Goal: Task Accomplishment & Management: Use online tool/utility

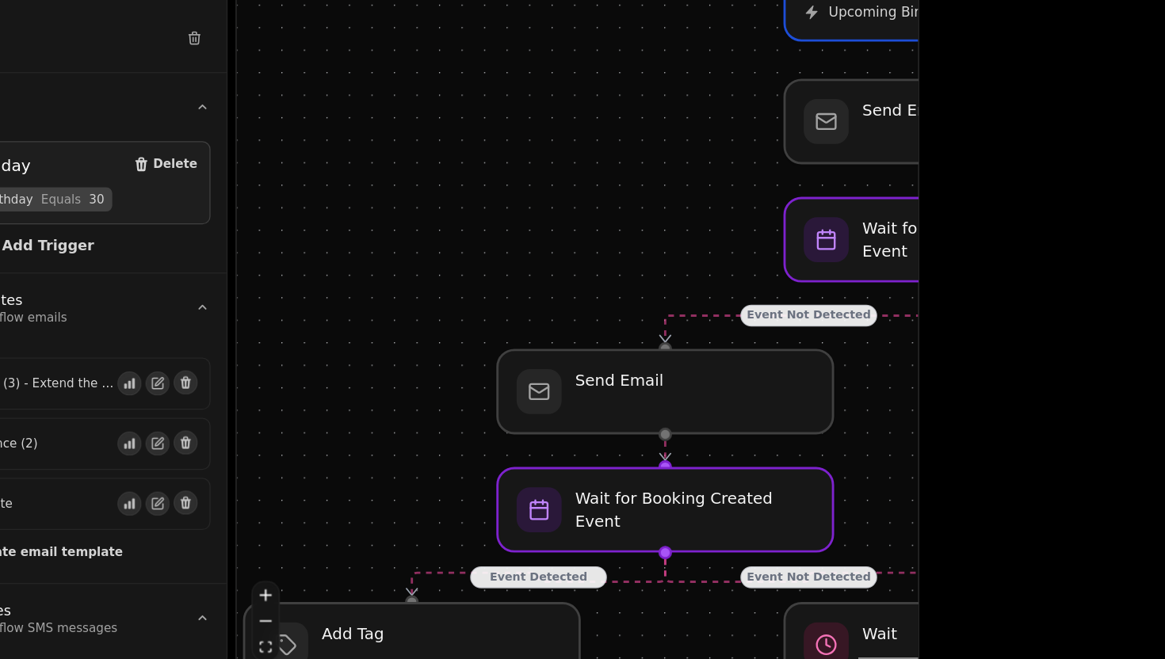
drag, startPoint x: 604, startPoint y: 292, endPoint x: 469, endPoint y: 387, distance: 164.5
click at [468, 387] on div "Event Detected Event Not Detected Event Detected Event Not Detected Event Not D…" at bounding box center [650, 384] width 539 height 544
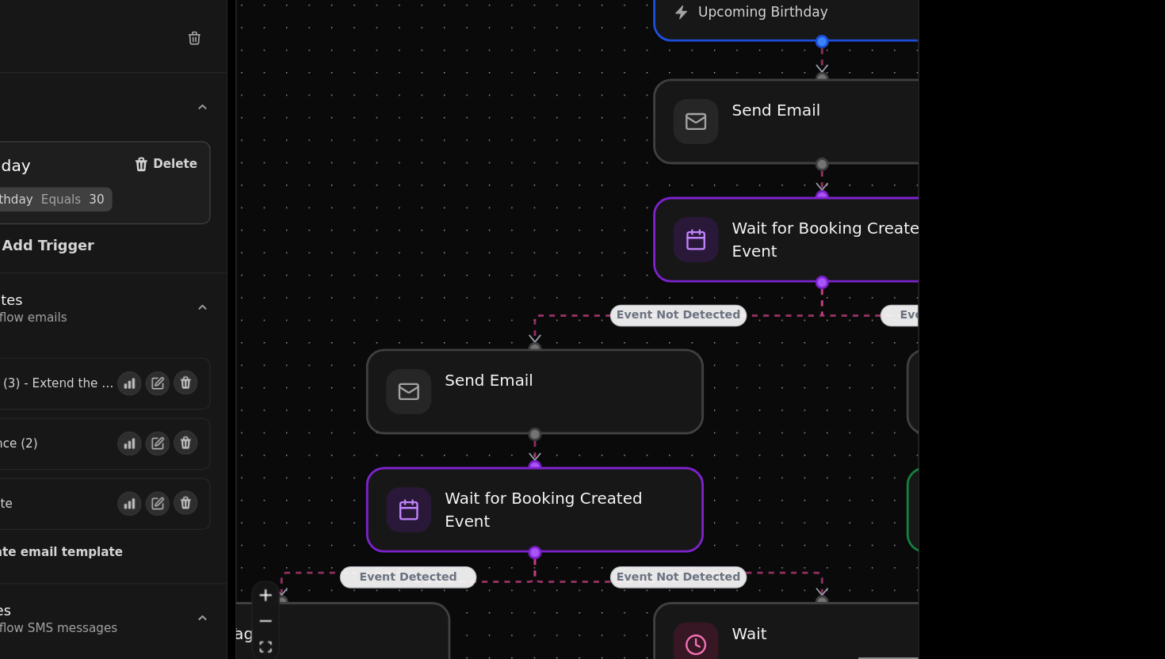
drag, startPoint x: 625, startPoint y: 329, endPoint x: 519, endPoint y: 329, distance: 105.4
click at [519, 329] on div "Event Detected Event Not Detected Event Detected Event Not Detected Event Not D…" at bounding box center [650, 384] width 539 height 544
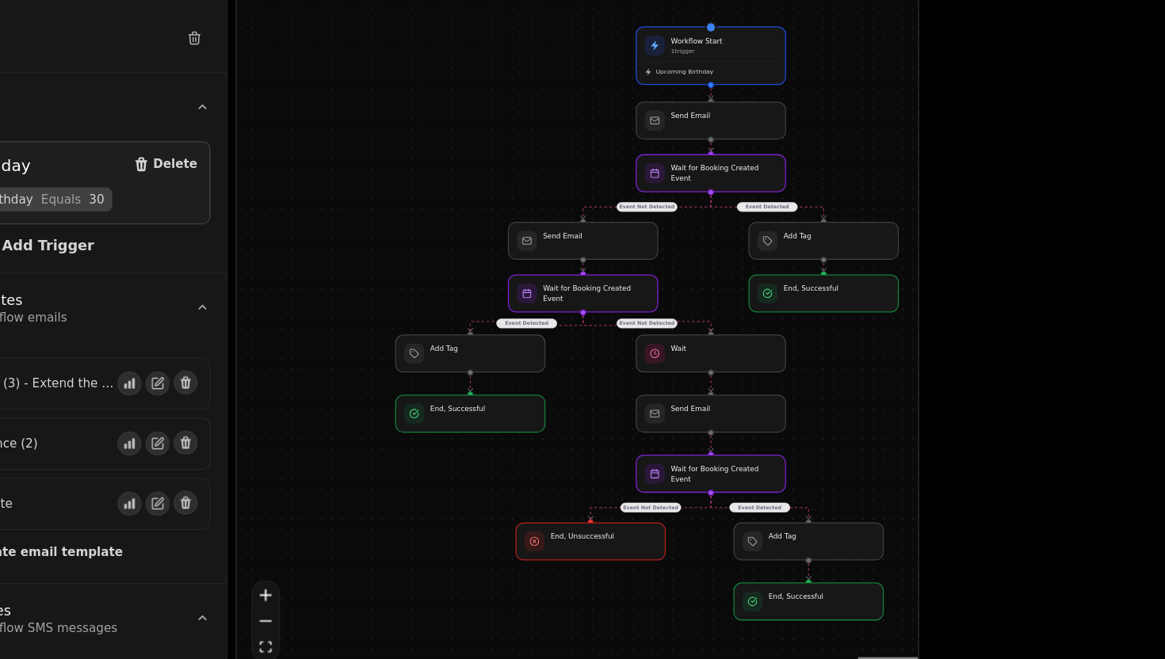
drag, startPoint x: 962, startPoint y: 371, endPoint x: 1045, endPoint y: 326, distance: 94.0
click at [920, 326] on div "Event Detected Event Not Detected Event Detected Event Not Detected Event Not D…" at bounding box center [650, 384] width 539 height 544
click at [747, 400] on div at bounding box center [757, 399] width 120 height 30
select select "*******"
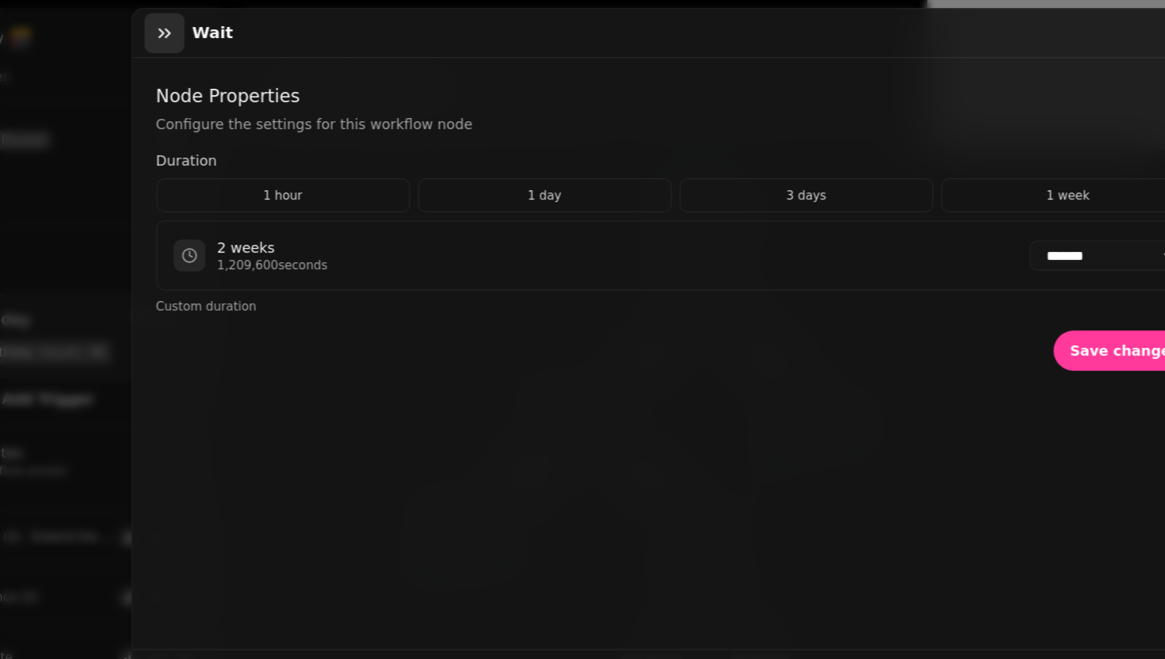
click at [330, 29] on icon "button" at bounding box center [324, 26] width 16 height 16
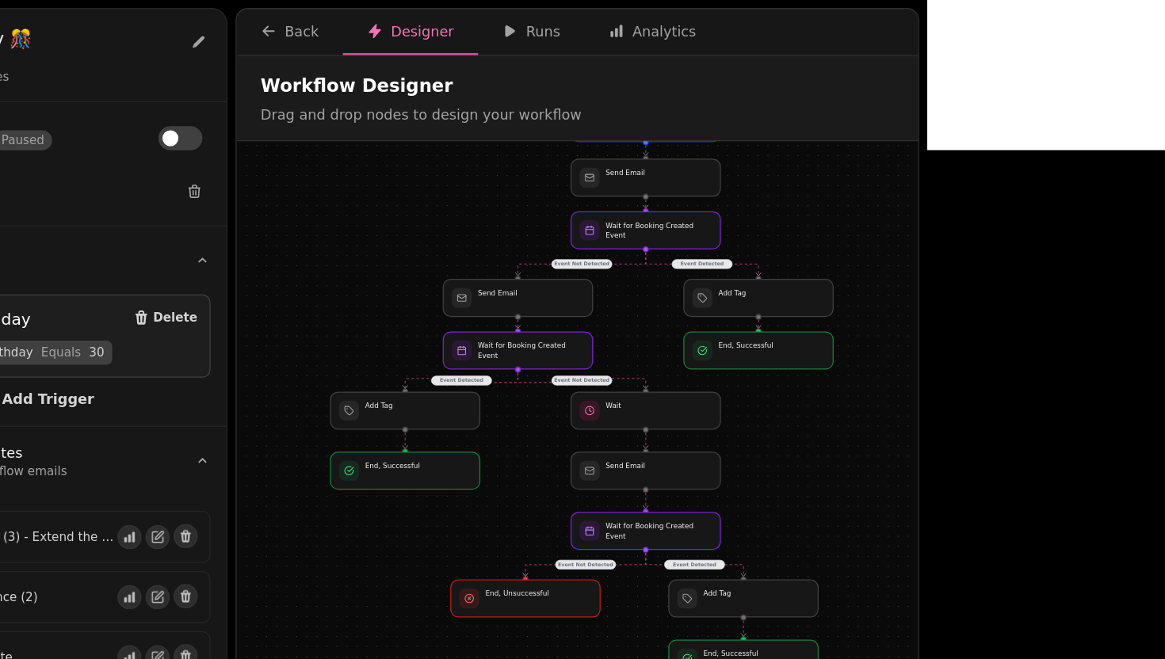
drag, startPoint x: 957, startPoint y: 407, endPoint x: 904, endPoint y: 333, distance: 91.0
click at [904, 333] on div "Event Detected Event Not Detected Event Detected Event Not Detected Event Not D…" at bounding box center [650, 384] width 539 height 544
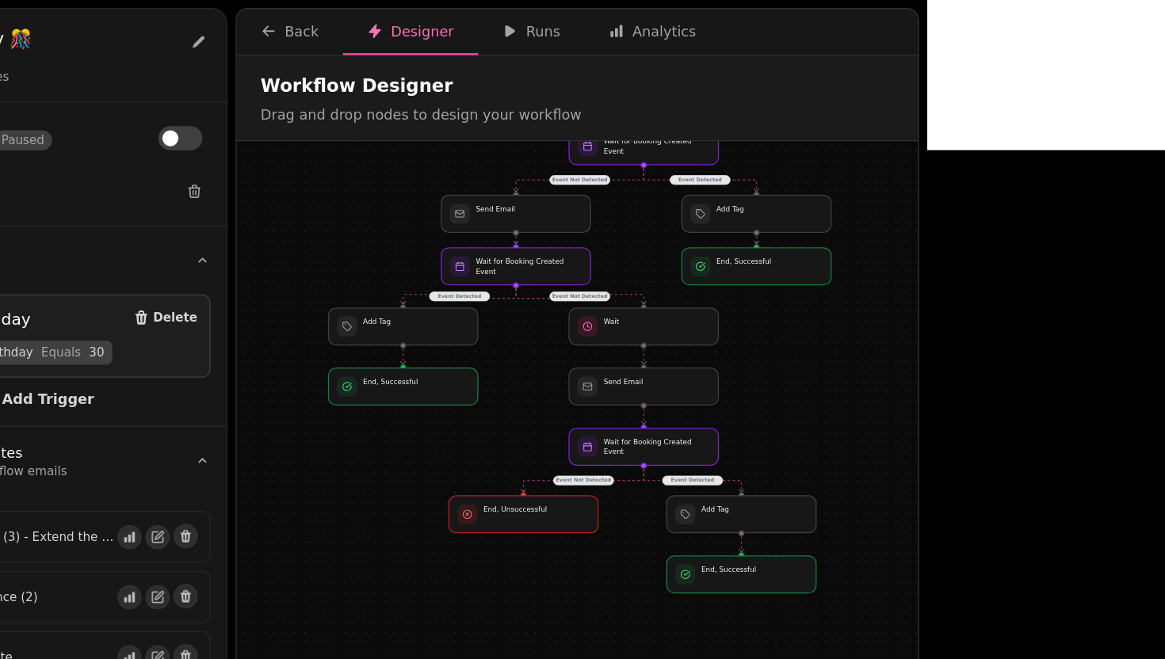
drag, startPoint x: 848, startPoint y: 382, endPoint x: 846, endPoint y: 315, distance: 66.6
click at [846, 315] on div "Event Detected Event Not Detected Event Detected Event Not Detected Event Not D…" at bounding box center [650, 384] width 539 height 544
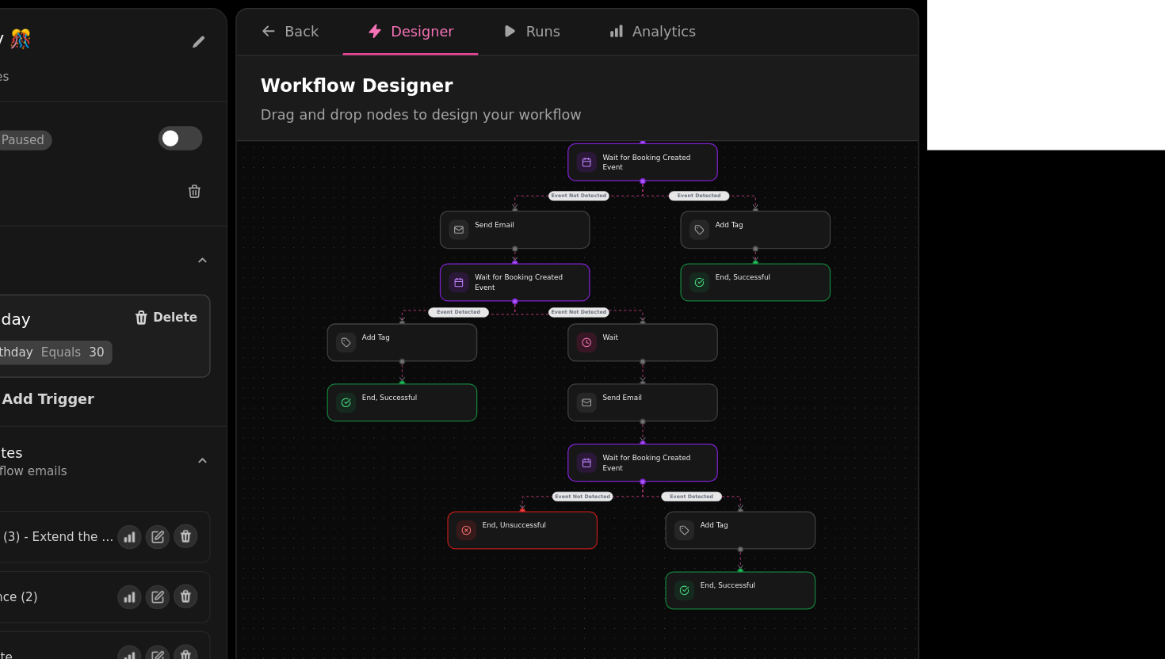
drag, startPoint x: 803, startPoint y: 299, endPoint x: 802, endPoint y: 311, distance: 12.7
click at [802, 311] on div "Event Detected Event Not Detected Event Detected Event Not Detected Event Not D…" at bounding box center [650, 384] width 539 height 544
drag, startPoint x: 771, startPoint y: 470, endPoint x: 690, endPoint y: 474, distance: 81.7
click at [690, 474] on div at bounding box center [696, 473] width 120 height 30
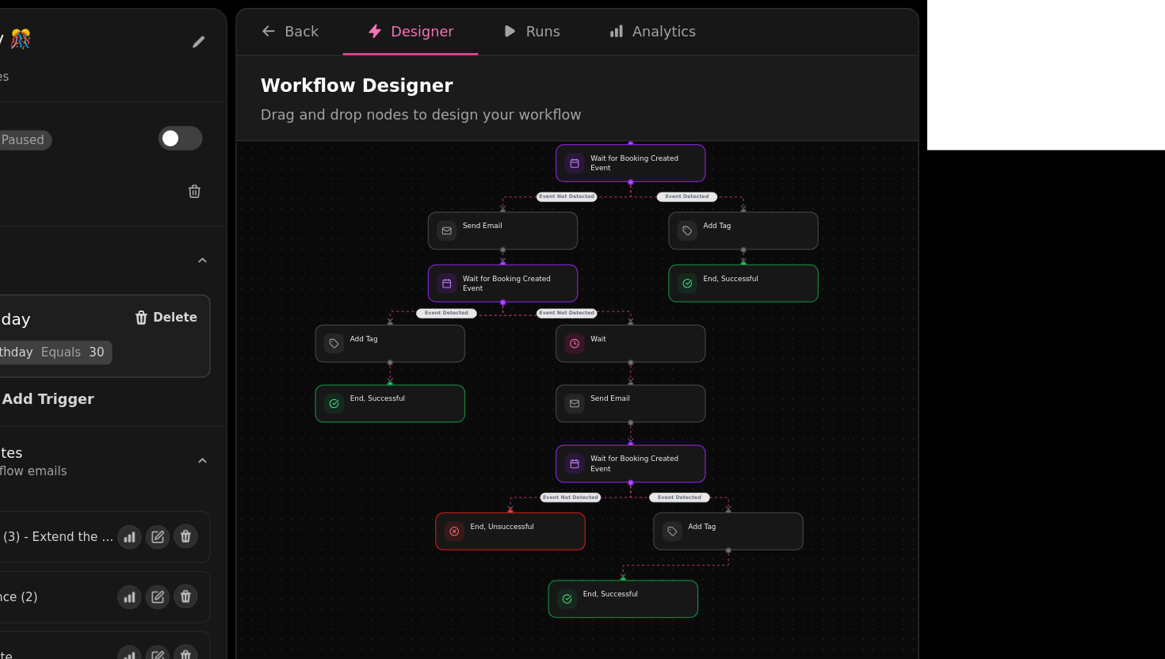
drag, startPoint x: 904, startPoint y: 341, endPoint x: 896, endPoint y: 341, distance: 8.7
click at [896, 341] on div "Event Detected Event Not Detected Event Detected Event Not Detected Event Not D…" at bounding box center [650, 384] width 539 height 544
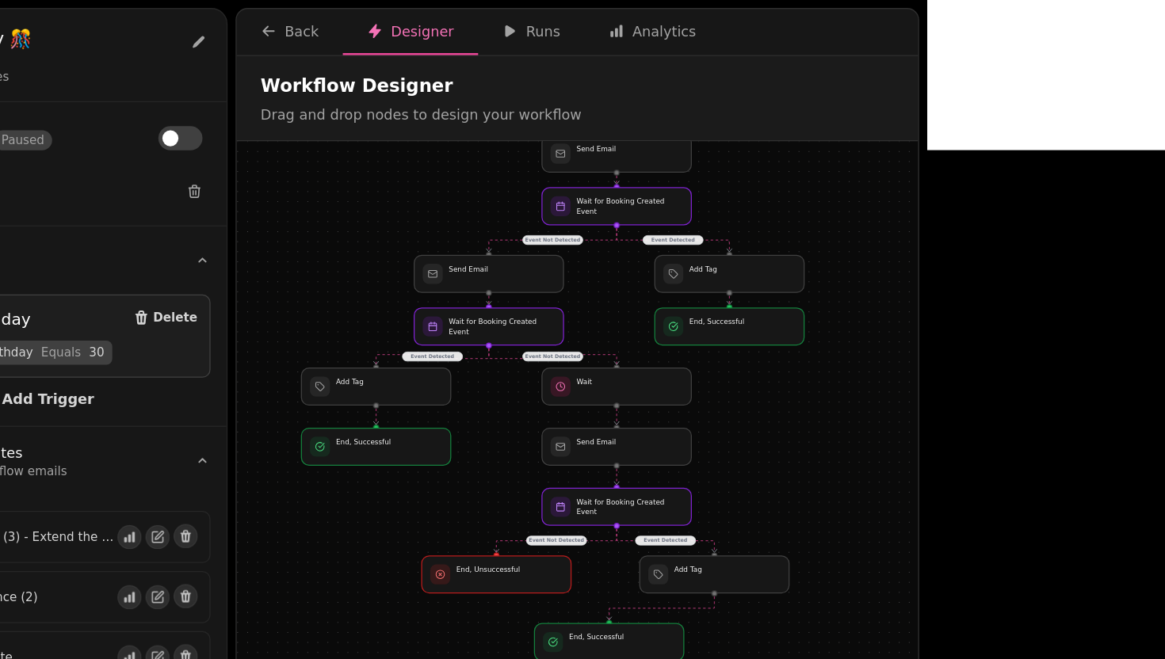
drag, startPoint x: 934, startPoint y: 243, endPoint x: 923, endPoint y: 274, distance: 33.6
click at [920, 274] on div "Event Detected Event Not Detected Event Detected Event Not Detected Event Not D…" at bounding box center [650, 384] width 539 height 544
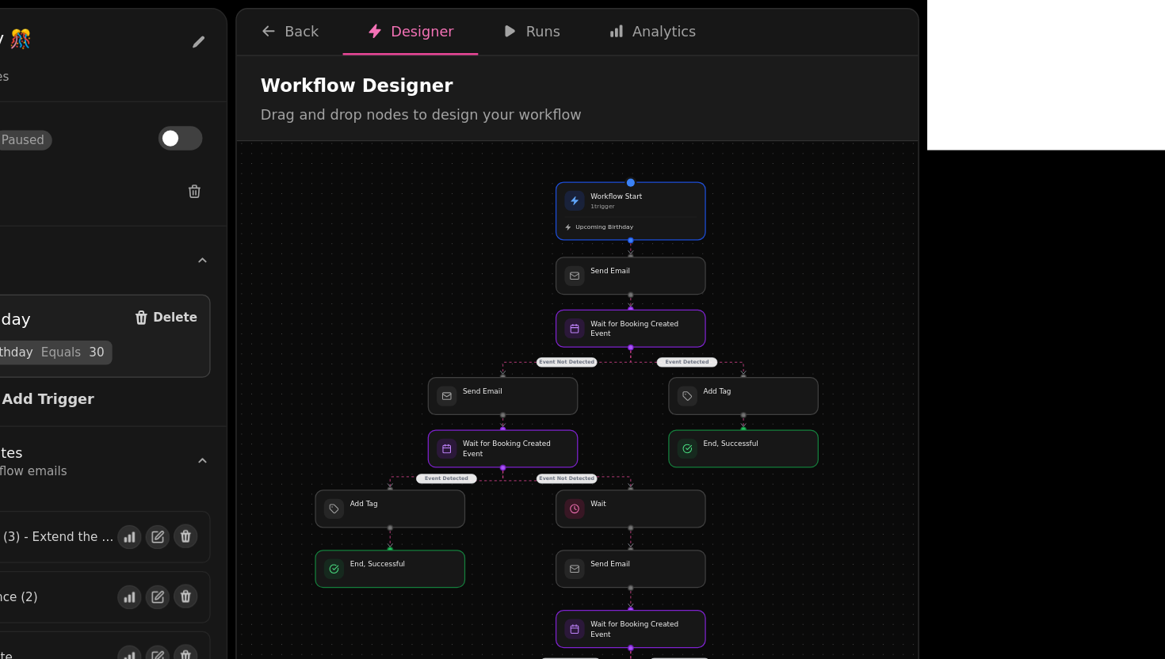
drag, startPoint x: 826, startPoint y: 350, endPoint x: 828, endPoint y: 383, distance: 32.6
click at [828, 386] on div "Event Detected Event Not Detected Event Detected Event Not Detected Event Not D…" at bounding box center [650, 384] width 539 height 544
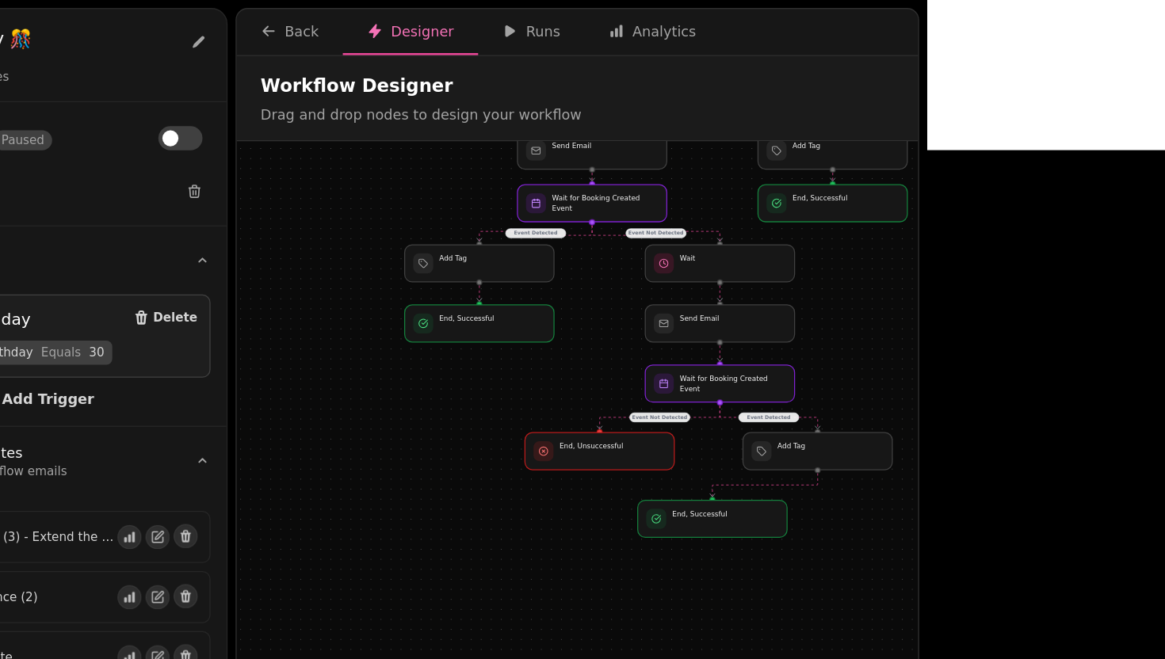
drag, startPoint x: 813, startPoint y: 415, endPoint x: 892, endPoint y: 287, distance: 150.9
click at [893, 286] on div "Event Detected Event Not Detected Event Detected Event Not Detected Event Not D…" at bounding box center [650, 384] width 539 height 544
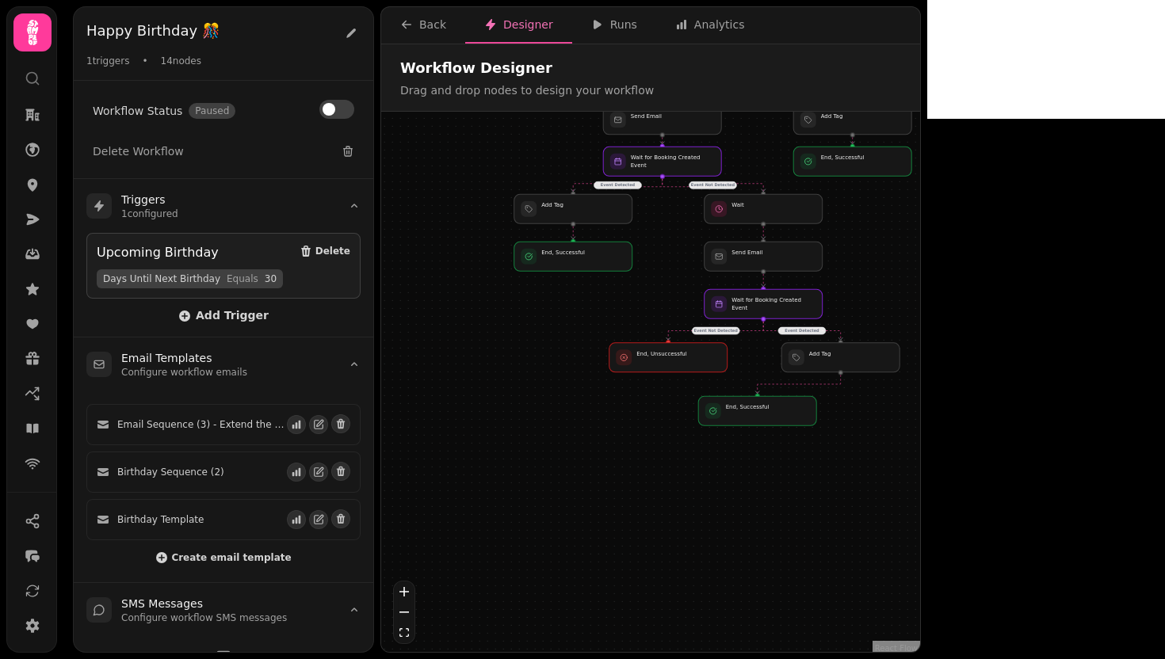
click at [898, 28] on nav "Back Designer Runs Analytics" at bounding box center [650, 25] width 539 height 36
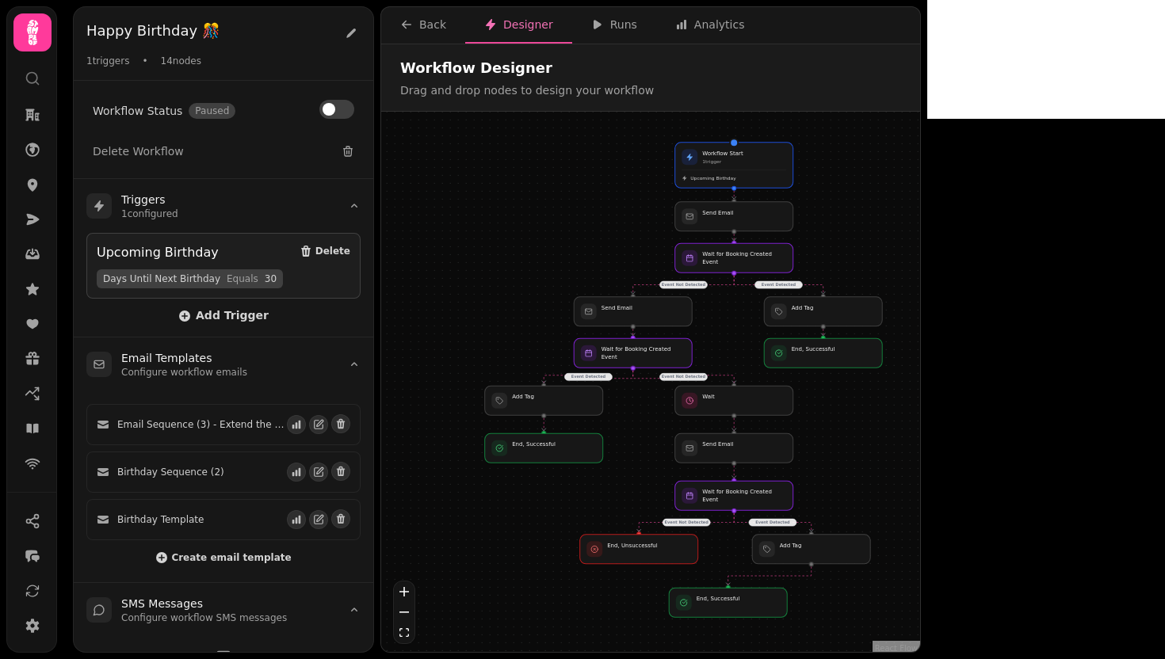
drag, startPoint x: 958, startPoint y: 265, endPoint x: 927, endPoint y: 451, distance: 188.8
click at [920, 451] on div "Event Detected Event Not Detected Event Detected Event Not Detected Event Not D…" at bounding box center [650, 384] width 539 height 544
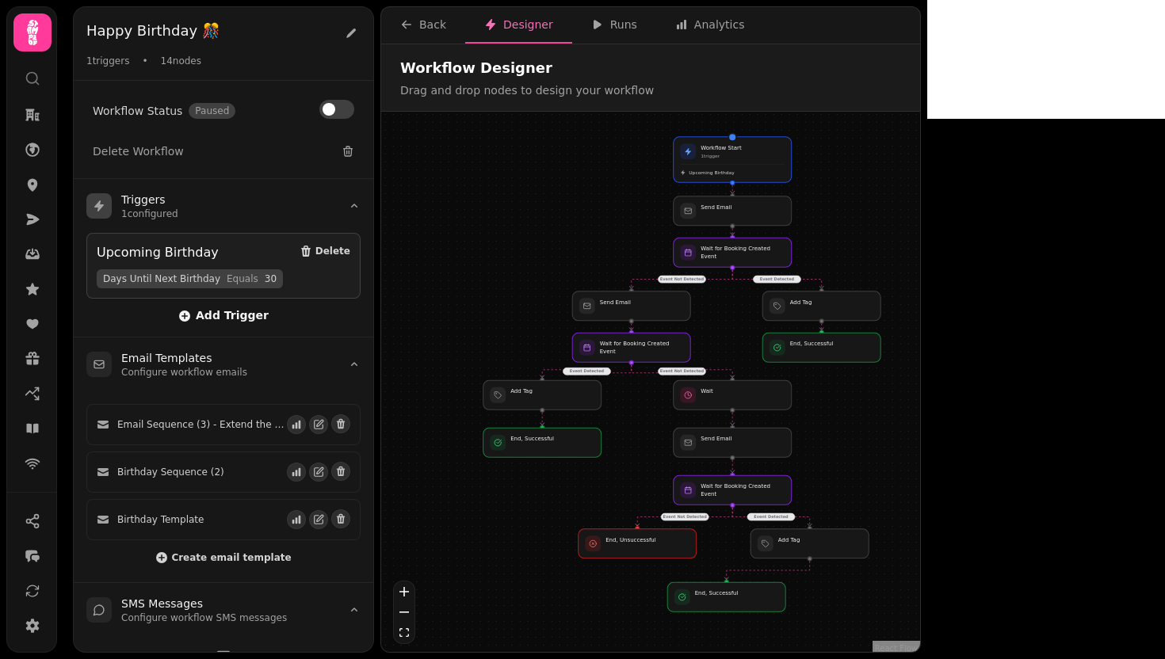
click at [231, 314] on span "Add Trigger" at bounding box center [223, 316] width 90 height 13
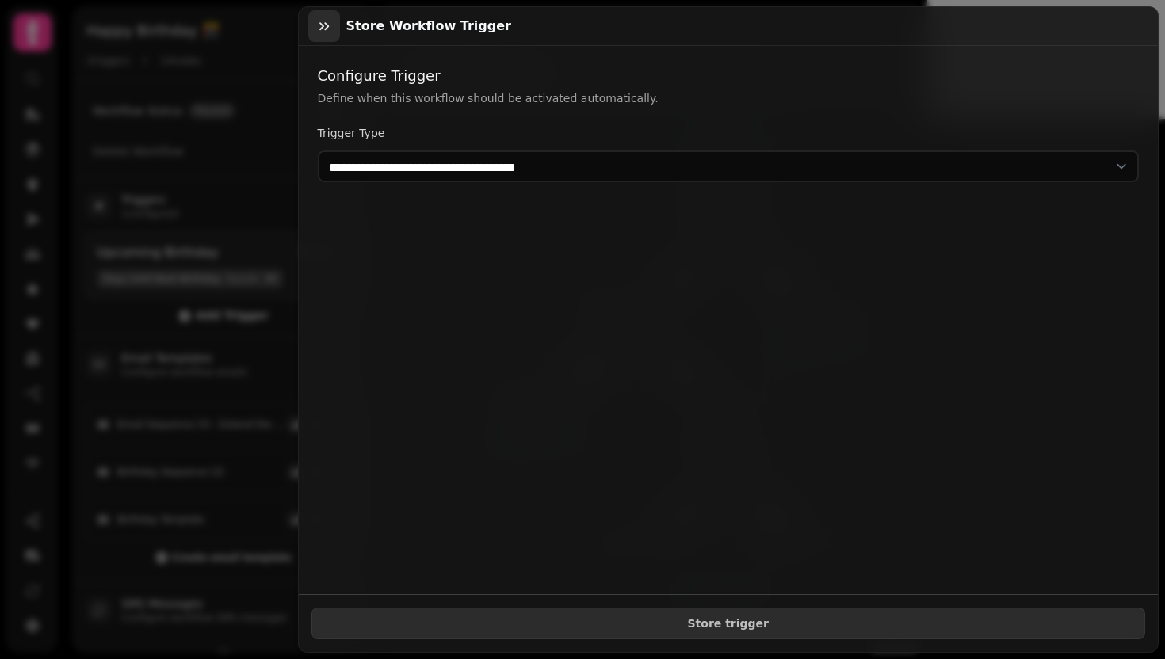
click at [325, 32] on icon "button" at bounding box center [324, 26] width 16 height 16
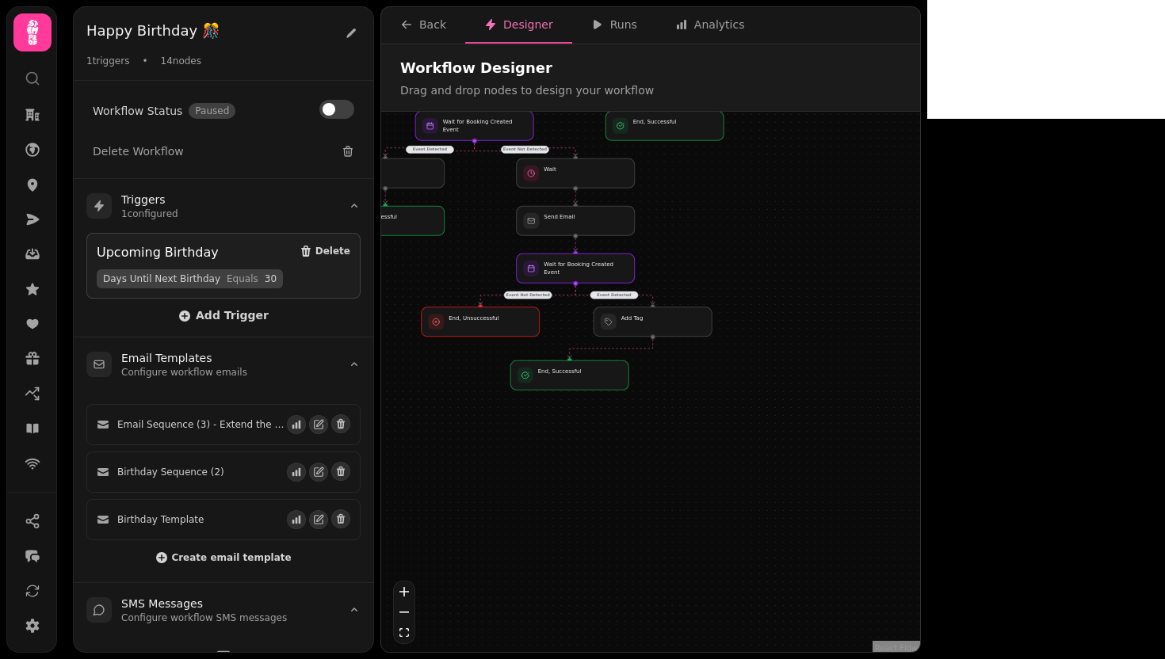
drag, startPoint x: 1042, startPoint y: 455, endPoint x: 886, endPoint y: 233, distance: 271.3
click at [886, 233] on div "Event Detected Event Not Detected Event Detected Event Not Detected Event Not D…" at bounding box center [650, 384] width 539 height 544
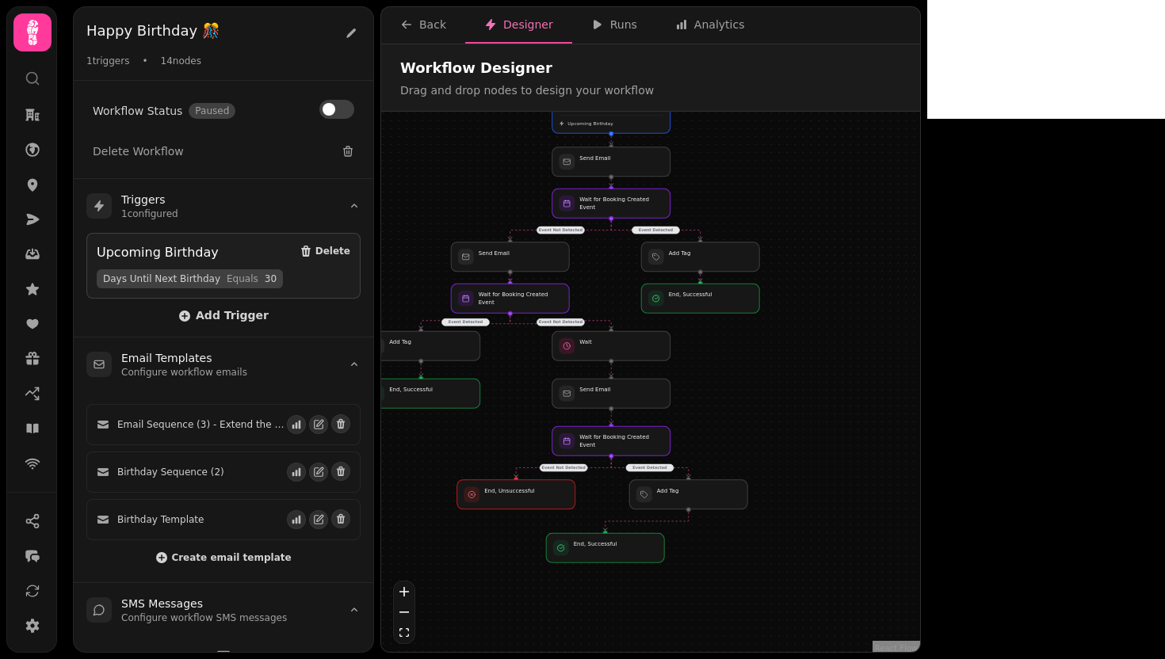
drag, startPoint x: 859, startPoint y: 229, endPoint x: 947, endPoint y: 477, distance: 263.2
click at [920, 477] on div "Event Detected Event Not Detected Event Detected Event Not Detected Event Not D…" at bounding box center [650, 384] width 539 height 544
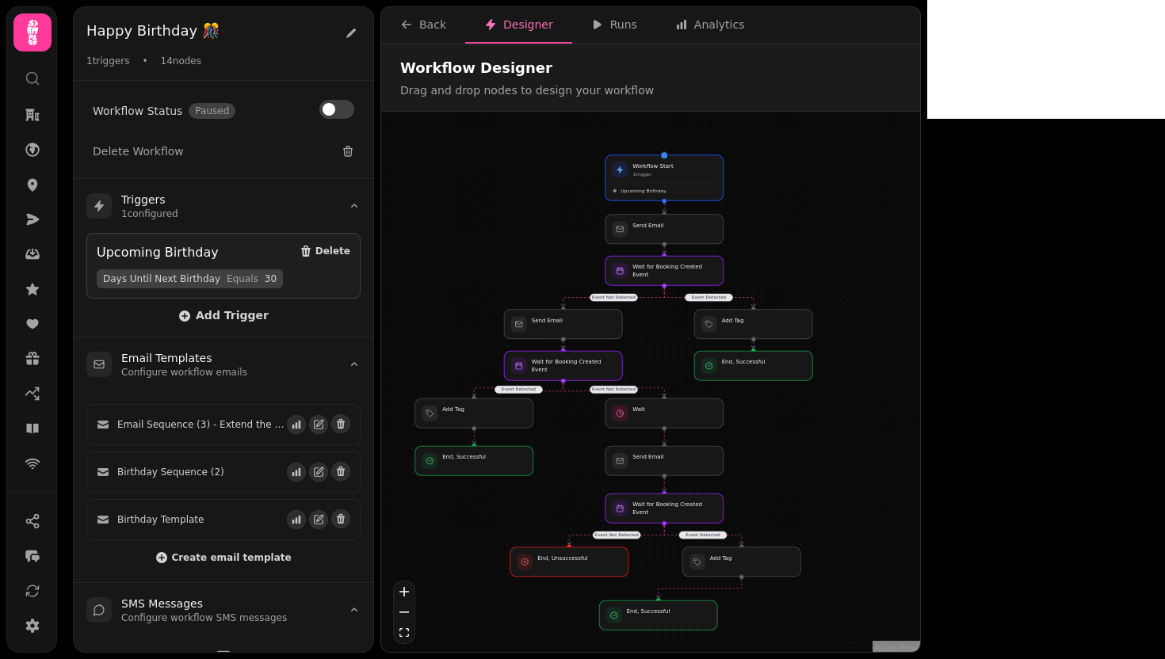
drag, startPoint x: 892, startPoint y: 269, endPoint x: 892, endPoint y: 258, distance: 11.9
click at [892, 258] on div "Event Detected Event Not Detected Event Detected Event Not Detected Event Not D…" at bounding box center [650, 384] width 539 height 544
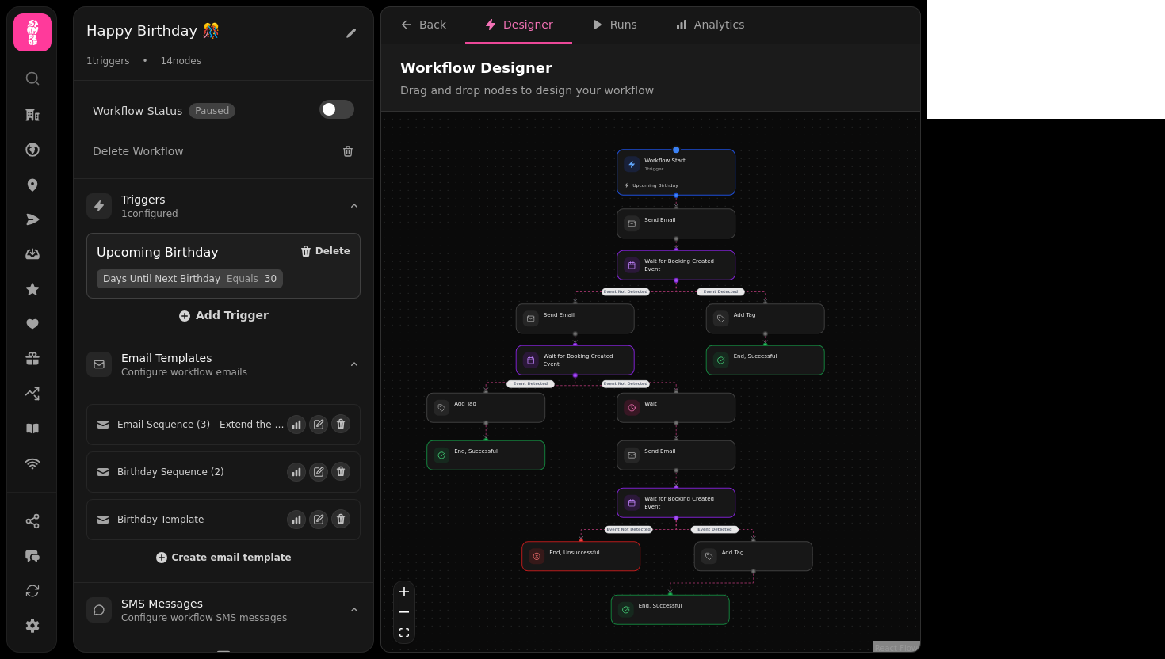
drag, startPoint x: 892, startPoint y: 258, endPoint x: 904, endPoint y: 256, distance: 12.0
click at [904, 256] on div "Event Detected Event Not Detected Event Detected Event Not Detected Event Not D…" at bounding box center [650, 384] width 539 height 544
click at [708, 613] on div at bounding box center [676, 610] width 120 height 30
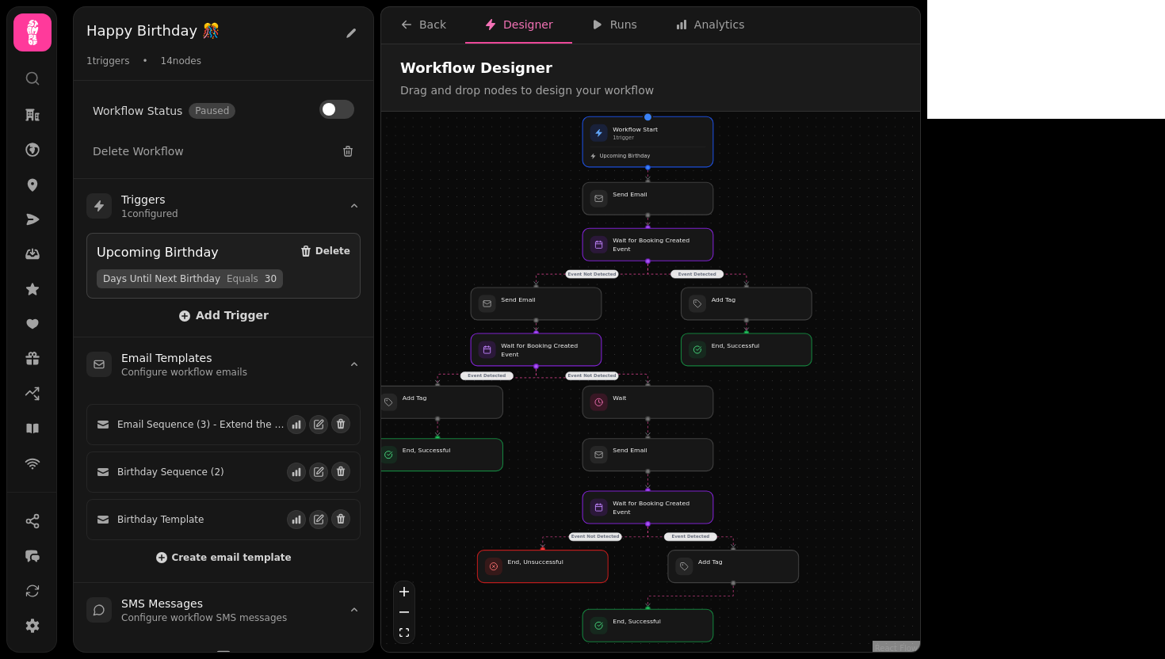
click at [920, 411] on div "Event Detected Event Not Detected Event Detected Event Not Detected Event Not D…" at bounding box center [650, 384] width 539 height 544
click at [920, 444] on div "Event Detected Event Not Detected Event Detected Event Not Detected Event Not D…" at bounding box center [650, 384] width 539 height 544
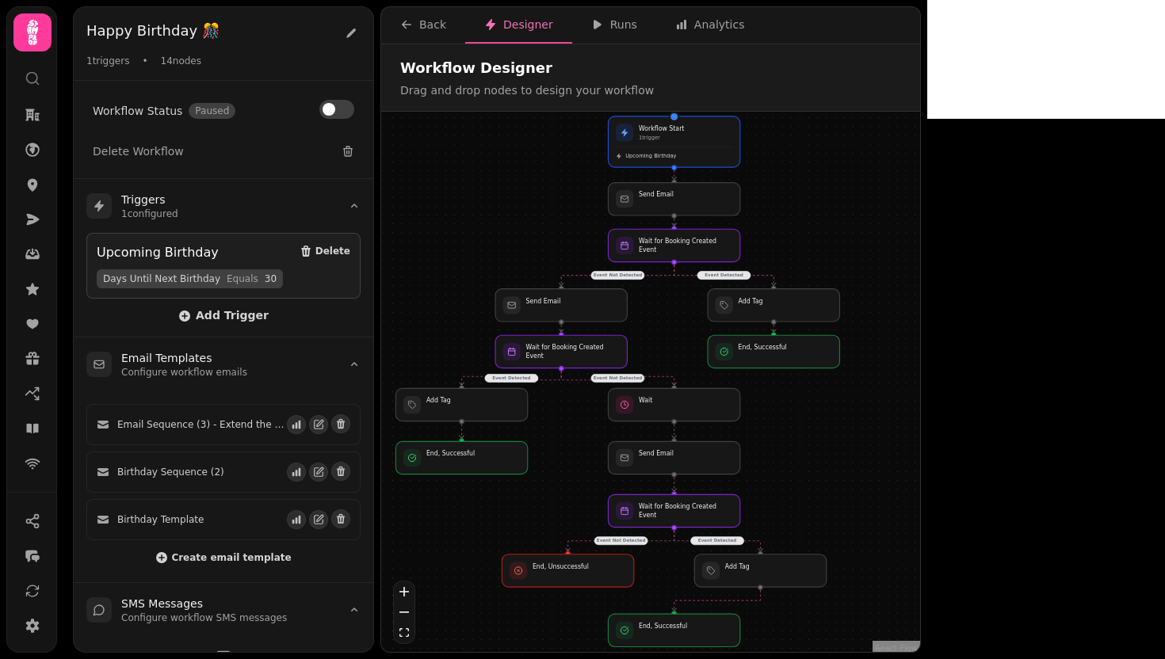
drag, startPoint x: 904, startPoint y: 434, endPoint x: 934, endPoint y: 435, distance: 29.4
click at [920, 435] on div "Event Detected Event Not Detected Event Detected Event Not Detected Event Not D…" at bounding box center [650, 384] width 539 height 544
drag, startPoint x: 613, startPoint y: 583, endPoint x: 626, endPoint y: 581, distance: 12.8
click at [626, 581] on div at bounding box center [581, 570] width 135 height 33
click at [892, 466] on div "Event Detected Event Not Detected Event Detected Event Not Detected Event Not D…" at bounding box center [650, 384] width 539 height 544
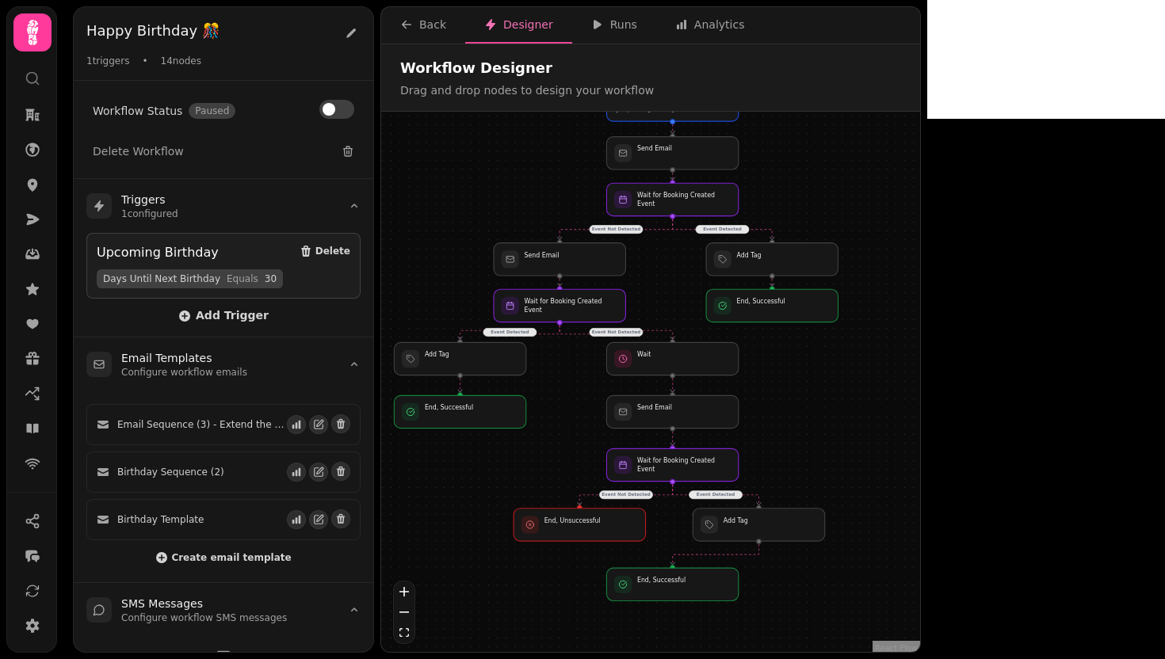
drag, startPoint x: 892, startPoint y: 465, endPoint x: 891, endPoint y: 419, distance: 46.0
click at [891, 419] on div "Event Detected Event Not Detected Event Detected Event Not Detected Event Not D…" at bounding box center [650, 384] width 539 height 544
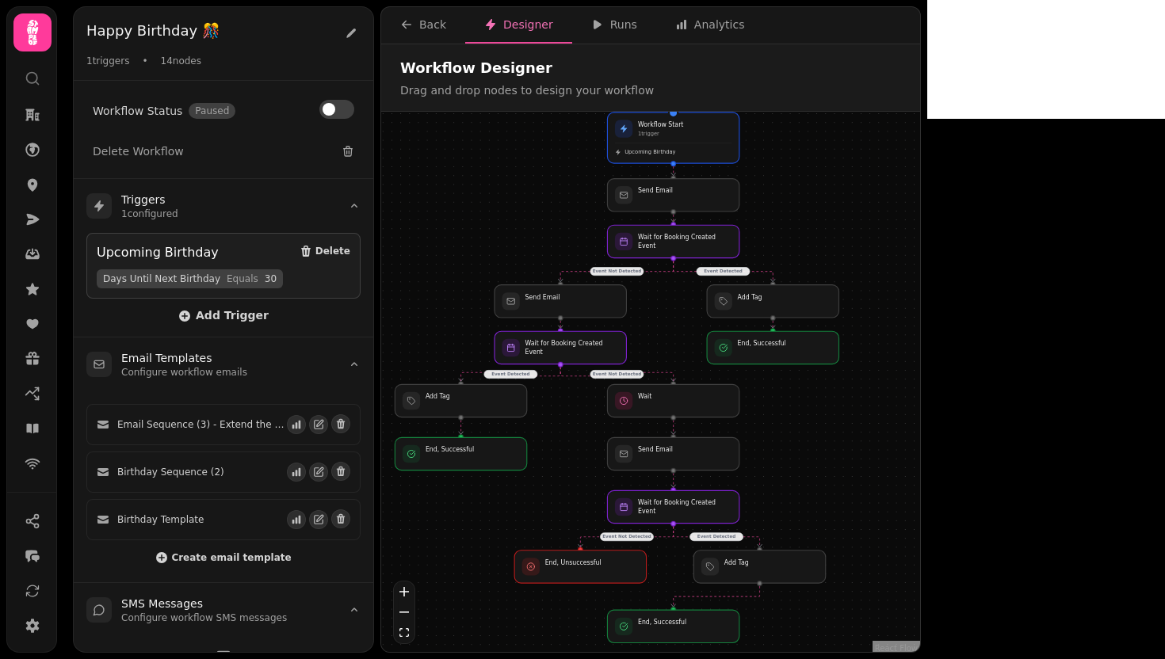
drag, startPoint x: 877, startPoint y: 388, endPoint x: 878, endPoint y: 430, distance: 41.2
click at [878, 430] on div "Event Detected Event Not Detected Event Detected Event Not Detected Event Not D…" at bounding box center [650, 384] width 539 height 544
click at [859, 427] on div "Event Detected Event Not Detected Event Detected Event Not Detected Event Not D…" at bounding box center [650, 384] width 539 height 544
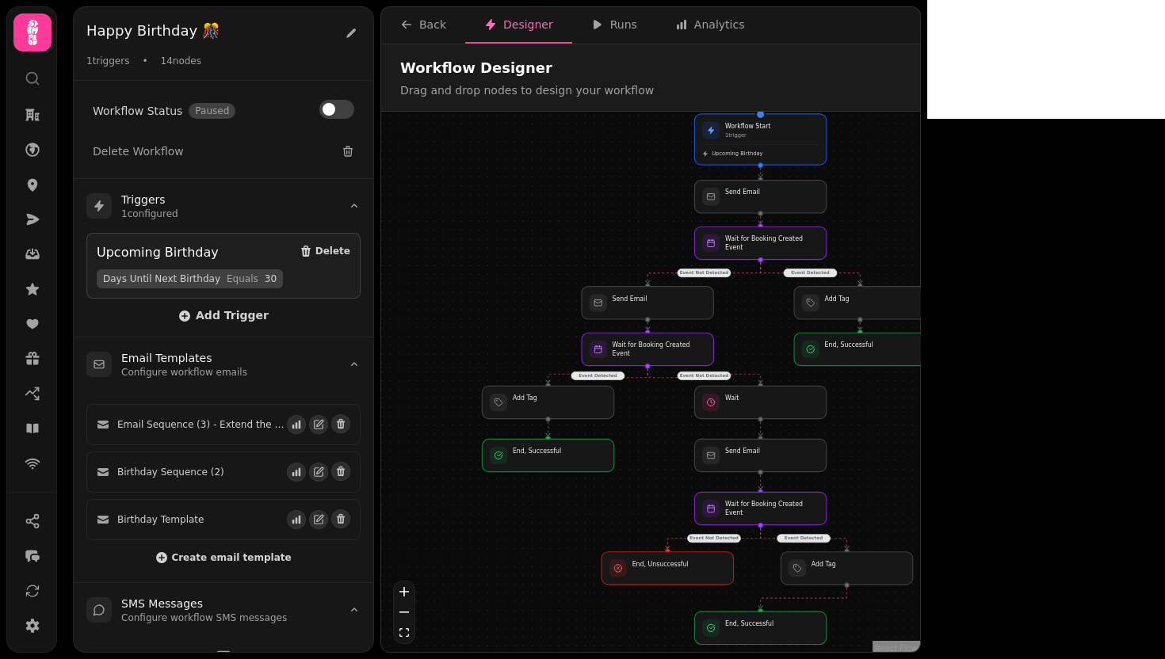
drag, startPoint x: 842, startPoint y: 424, endPoint x: 927, endPoint y: 424, distance: 85.6
click at [920, 424] on div "Event Detected Event Not Detected Event Detected Event Not Detected Event Not D…" at bounding box center [650, 384] width 539 height 544
click at [920, 426] on div "Event Detected Event Not Detected Event Detected Event Not Detected Event Not D…" at bounding box center [650, 384] width 539 height 544
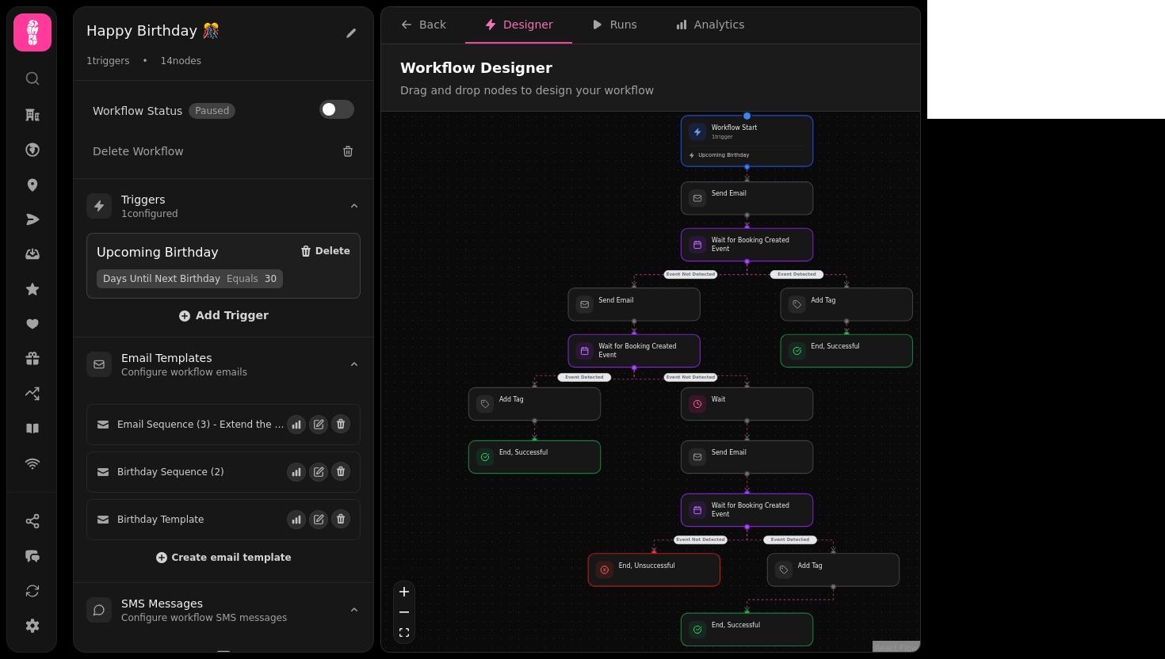
drag, startPoint x: 548, startPoint y: 206, endPoint x: 531, endPoint y: 205, distance: 16.7
click at [531, 205] on div "Event Detected Event Not Detected Event Detected Event Not Detected Event Not D…" at bounding box center [650, 384] width 539 height 544
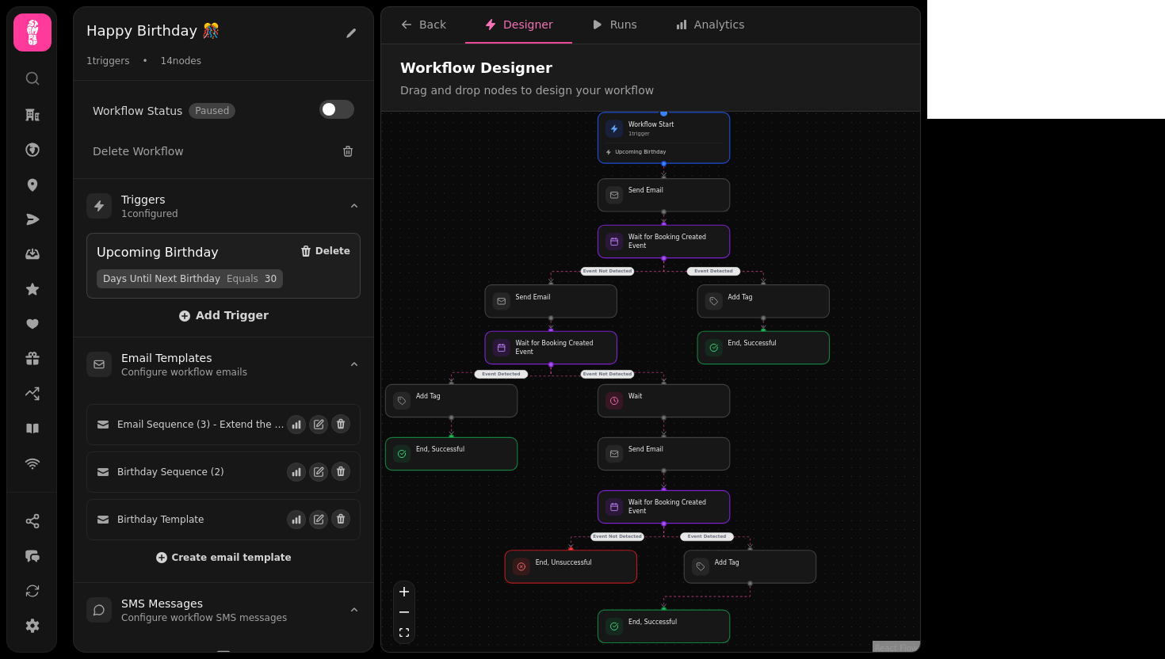
drag, startPoint x: 538, startPoint y: 206, endPoint x: 457, endPoint y: 203, distance: 80.9
click at [457, 203] on div "Event Detected Event Not Detected Event Detected Event Not Detected Event Not D…" at bounding box center [650, 384] width 539 height 544
click at [907, 262] on div "Event Detected Event Not Detected Event Detected Event Not Detected Event Not D…" at bounding box center [650, 384] width 539 height 544
click at [905, 262] on div "Event Detected Event Not Detected Event Detected Event Not Detected Event Not D…" at bounding box center [650, 384] width 539 height 544
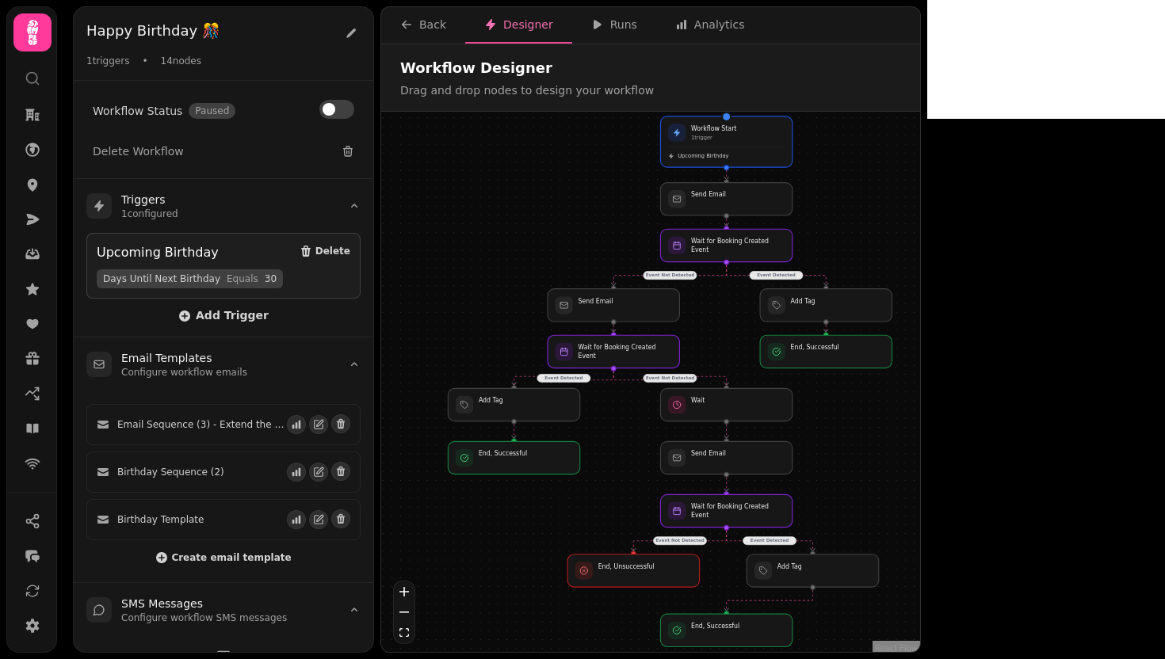
drag, startPoint x: 1026, startPoint y: 387, endPoint x: 1092, endPoint y: 389, distance: 66.6
click at [920, 389] on div "Event Detected Event Not Detected Event Detected Event Not Detected Event Not D…" at bounding box center [650, 384] width 539 height 544
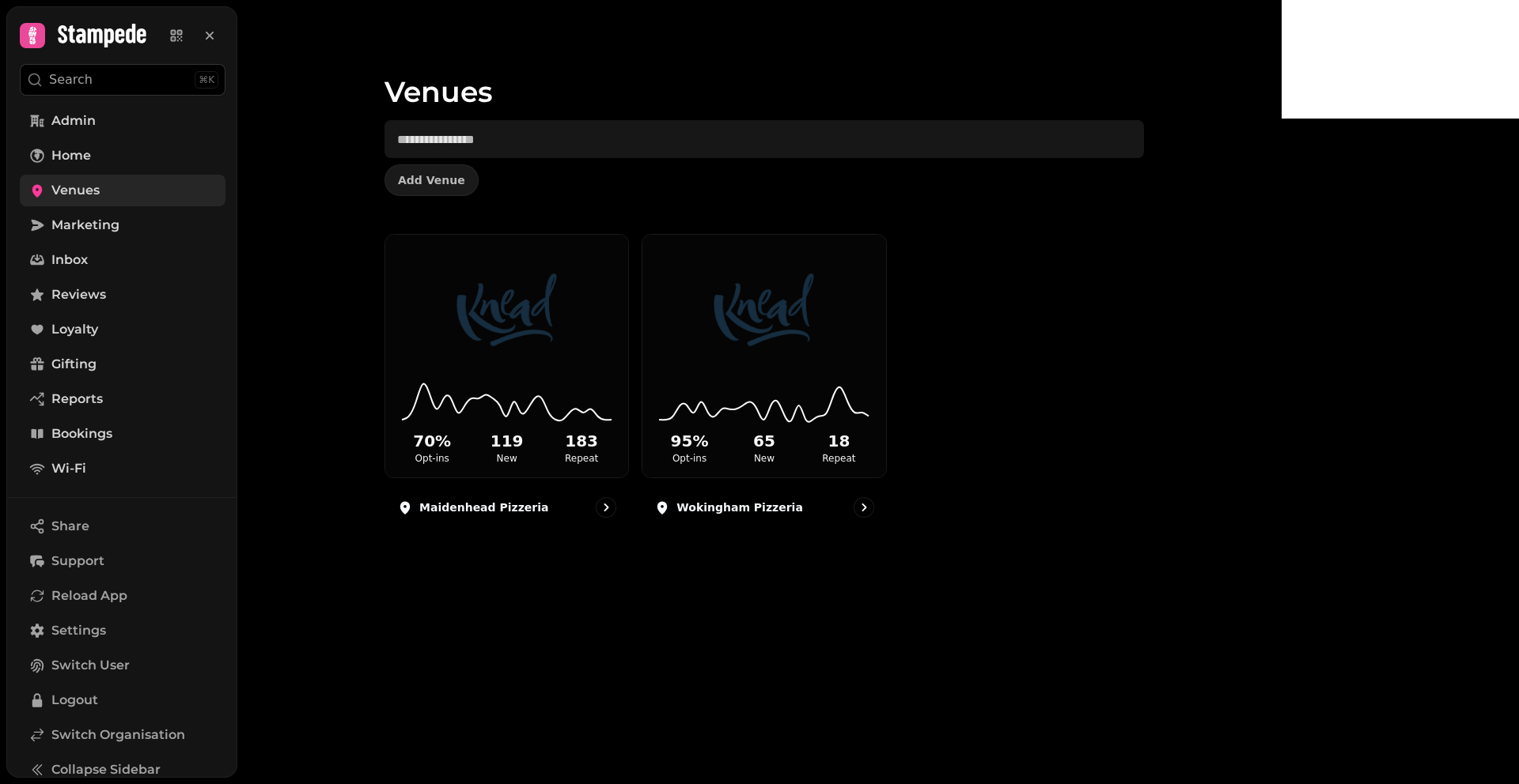
click at [104, 196] on link "Venues" at bounding box center [123, 191] width 206 height 32
click at [98, 194] on span "Venues" at bounding box center [76, 190] width 48 height 19
click at [363, 468] on div "Venues Add Venue 70 % Opt-ins 119 New 183 Repeat Maidenhead Pizzeria 95 % Opt-i…" at bounding box center [760, 392] width 1044 height 784
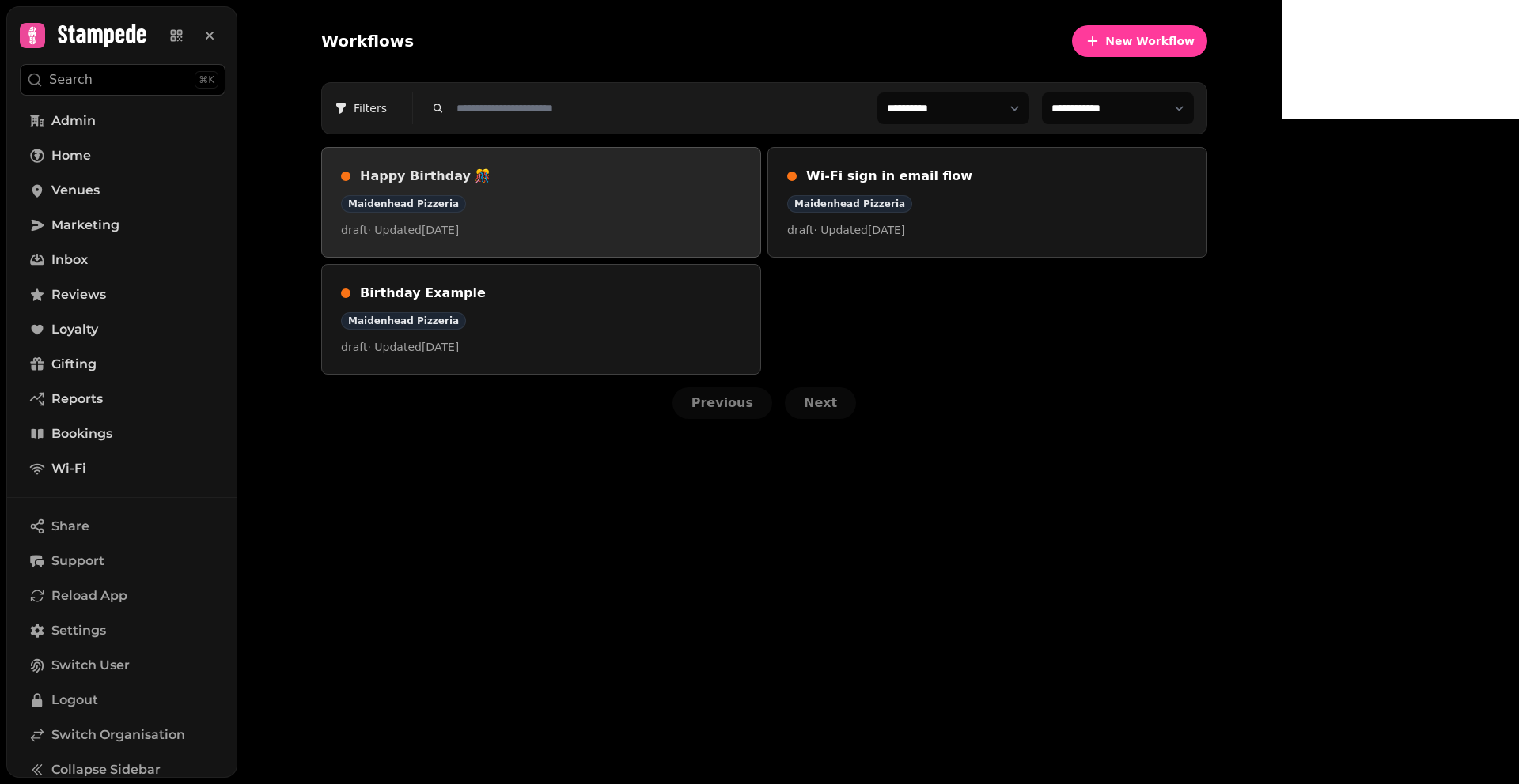
click at [704, 212] on div "Happy Birthday 🎊 Maidenhead Pizzeria draft · Updated [DATE]" at bounding box center [541, 201] width 400 height 71
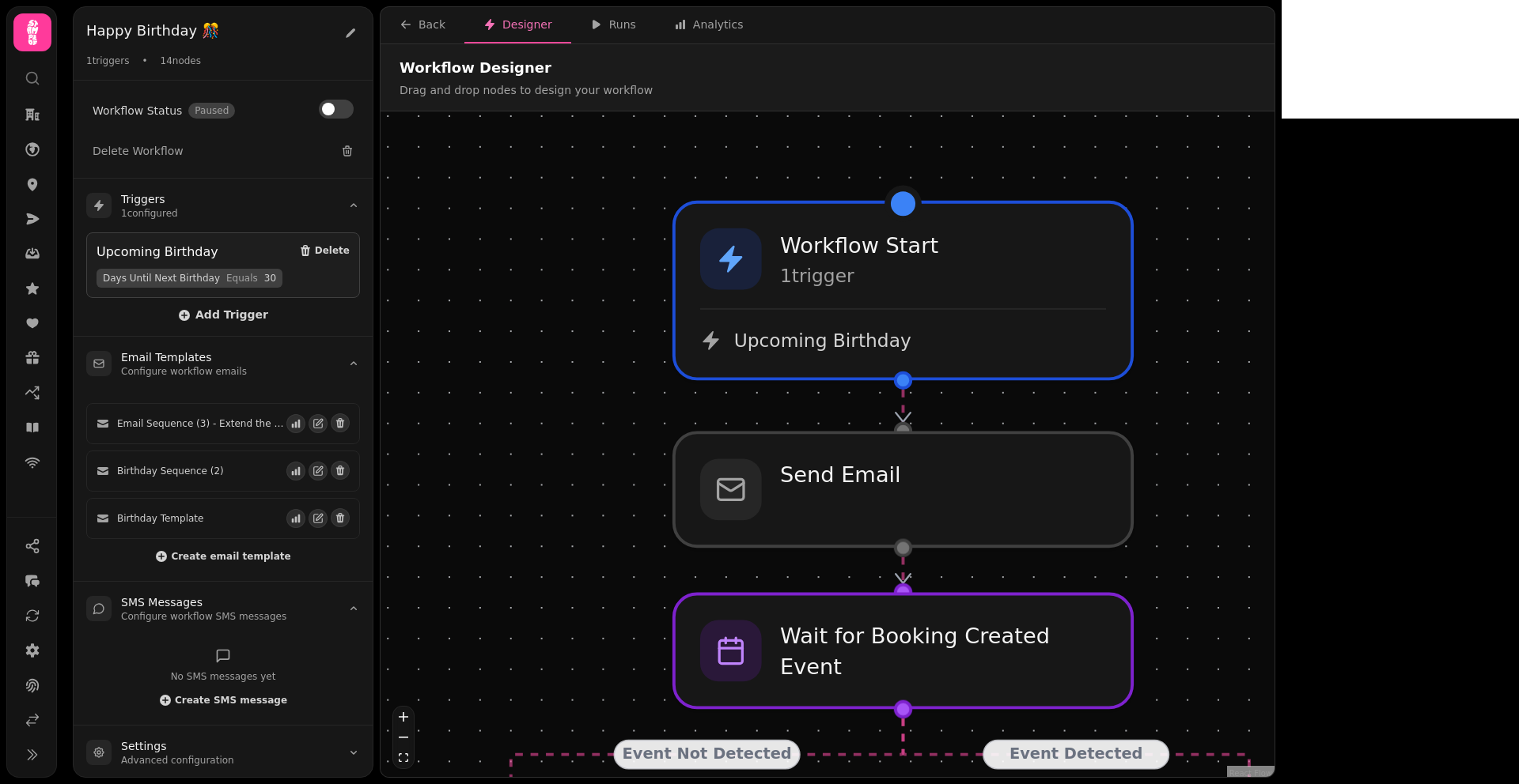
drag, startPoint x: 1223, startPoint y: 215, endPoint x: 1249, endPoint y: 489, distance: 275.2
click at [1249, 489] on div "Event Detected Event Not Detected Event Detected Event Not Detected Event Not D…" at bounding box center [827, 446] width 894 height 669
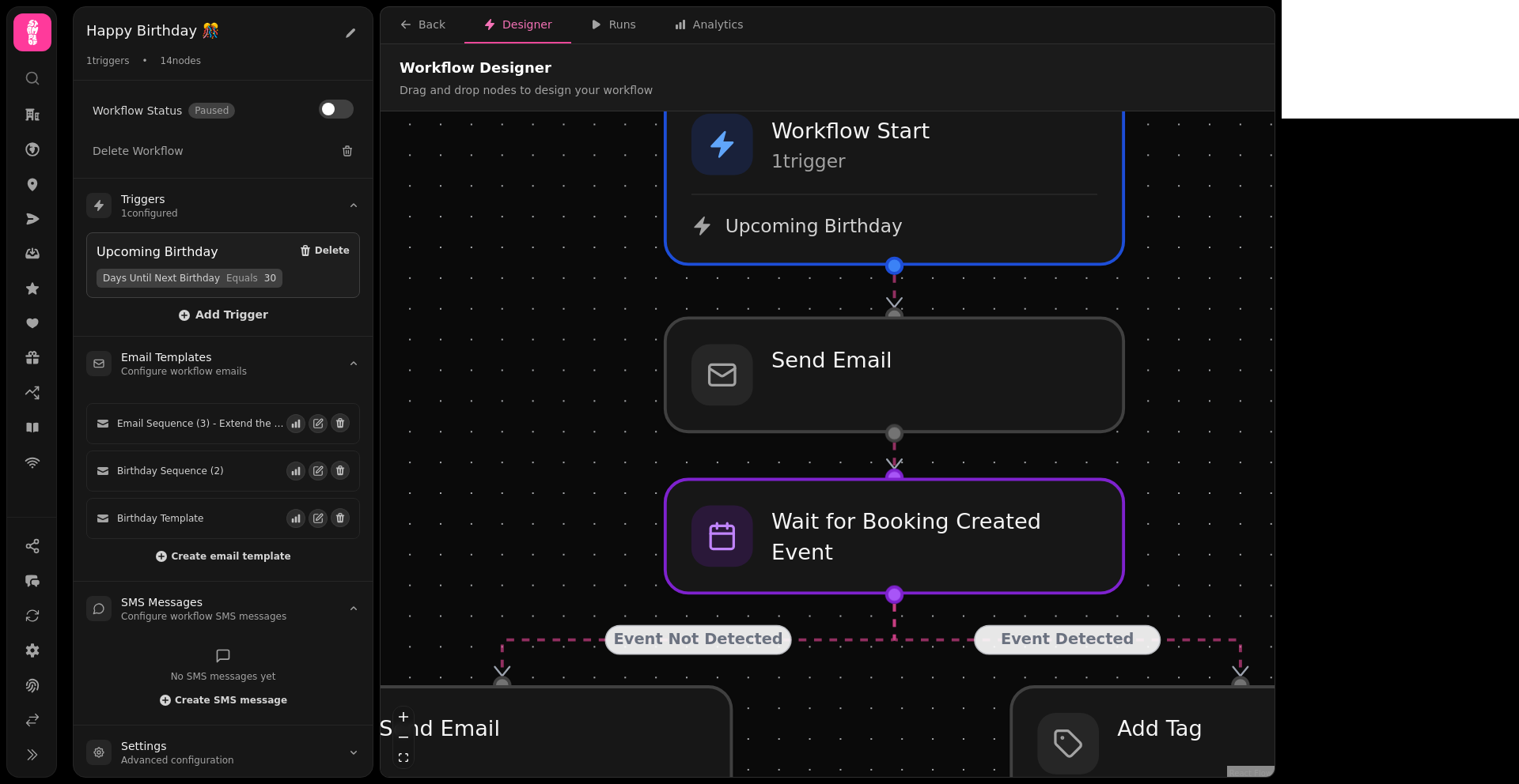
drag, startPoint x: 1258, startPoint y: 433, endPoint x: 1233, endPoint y: 223, distance: 211.5
click at [1233, 223] on div "Event Detected Event Not Detected Event Detected Event Not Detected Event Not D…" at bounding box center [827, 446] width 894 height 669
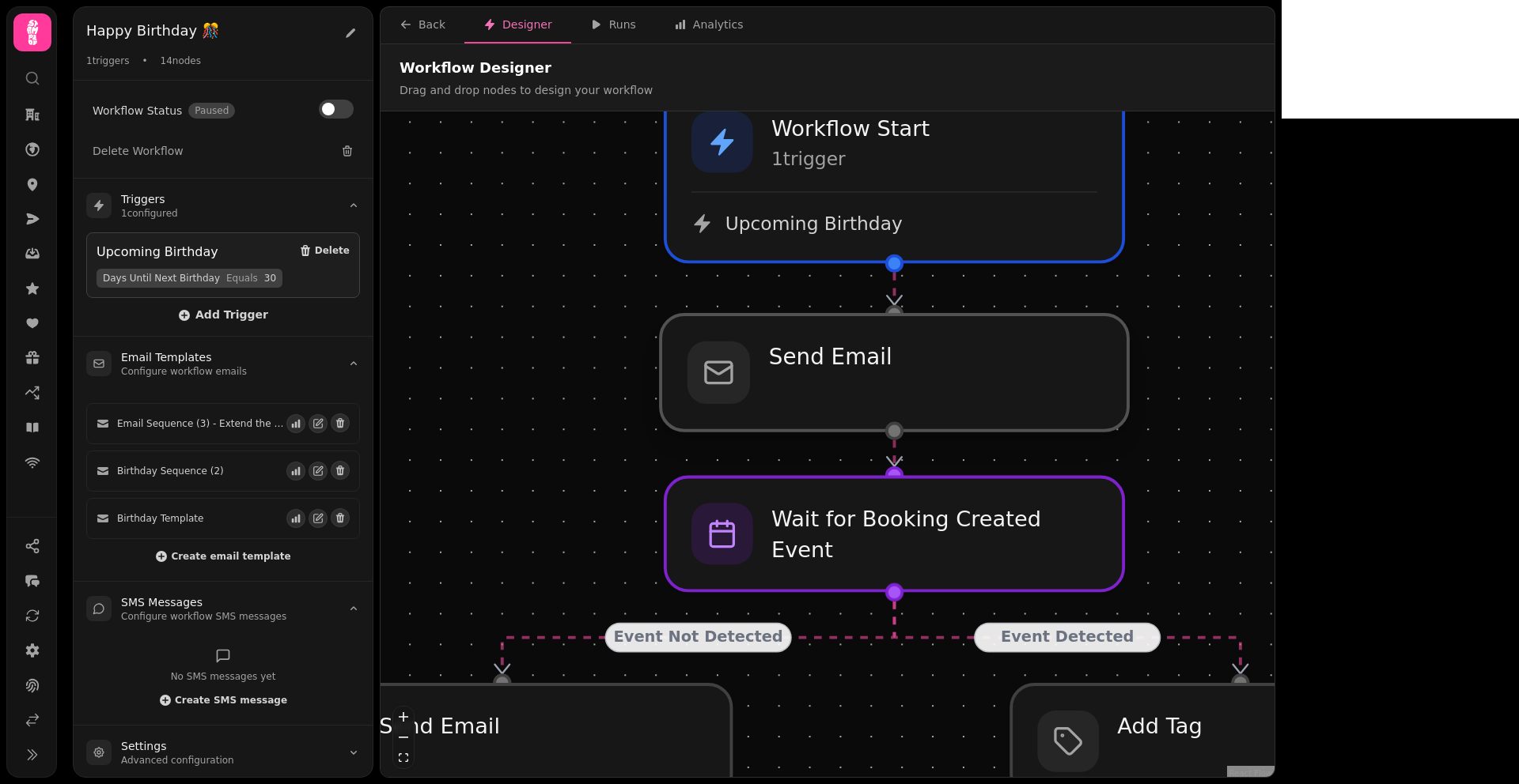
click at [849, 364] on div at bounding box center [894, 372] width 467 height 117
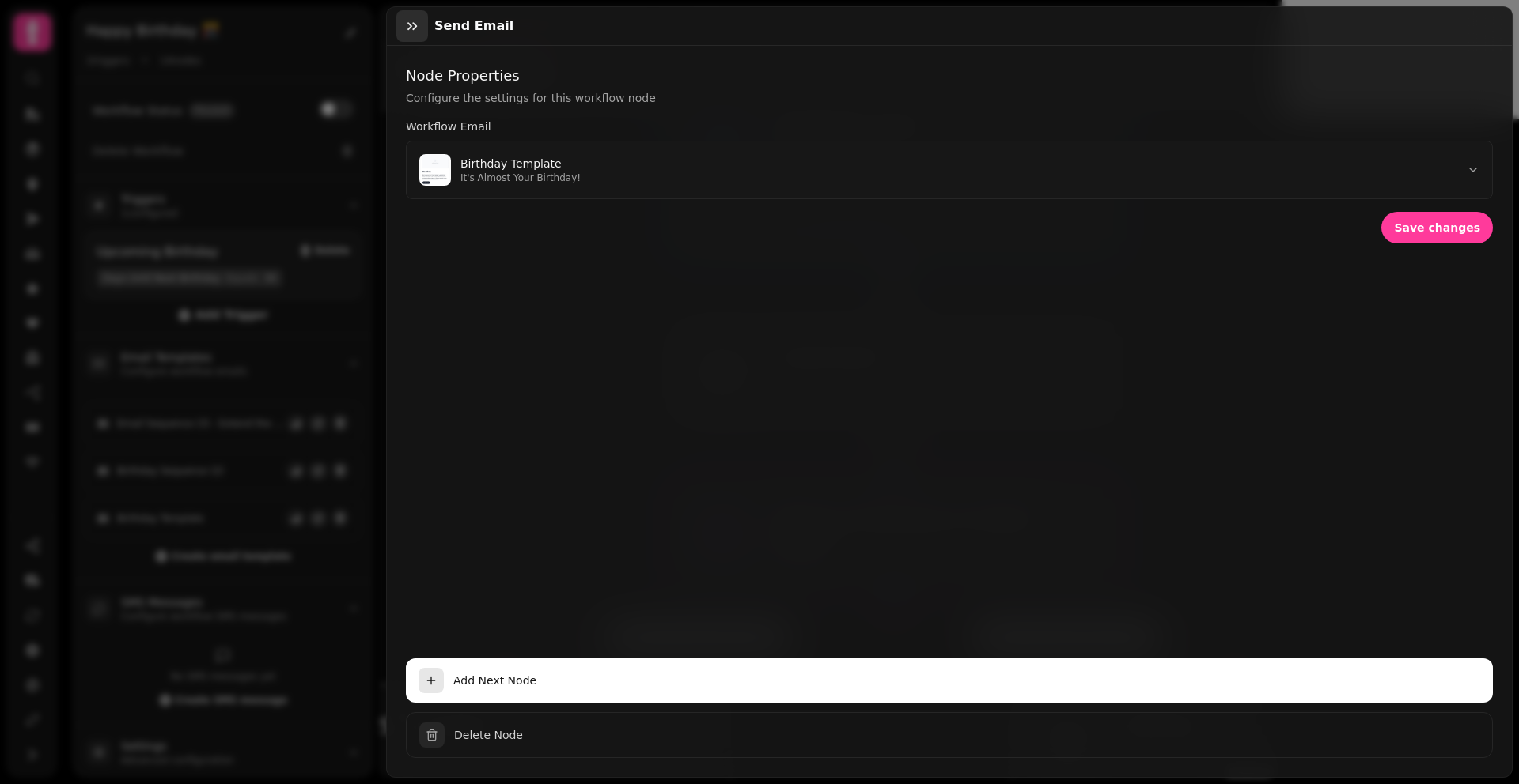
click at [408, 29] on icon "button" at bounding box center [412, 26] width 10 height 8
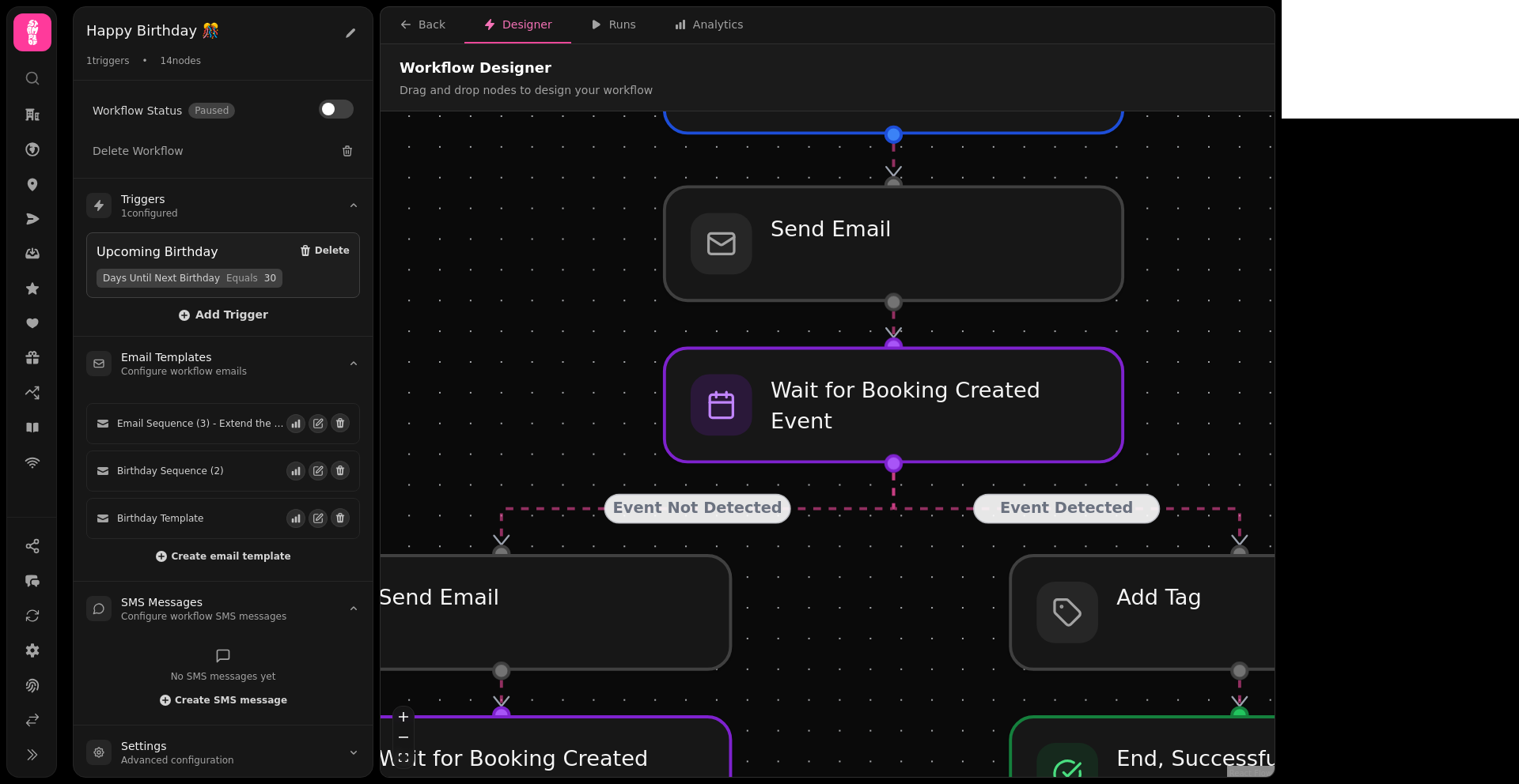
drag, startPoint x: 1237, startPoint y: 394, endPoint x: 1232, endPoint y: 248, distance: 146.1
click at [1232, 249] on div "Event Detected Event Not Detected Event Detected Event Not Detected Event Not D…" at bounding box center [827, 446] width 894 height 669
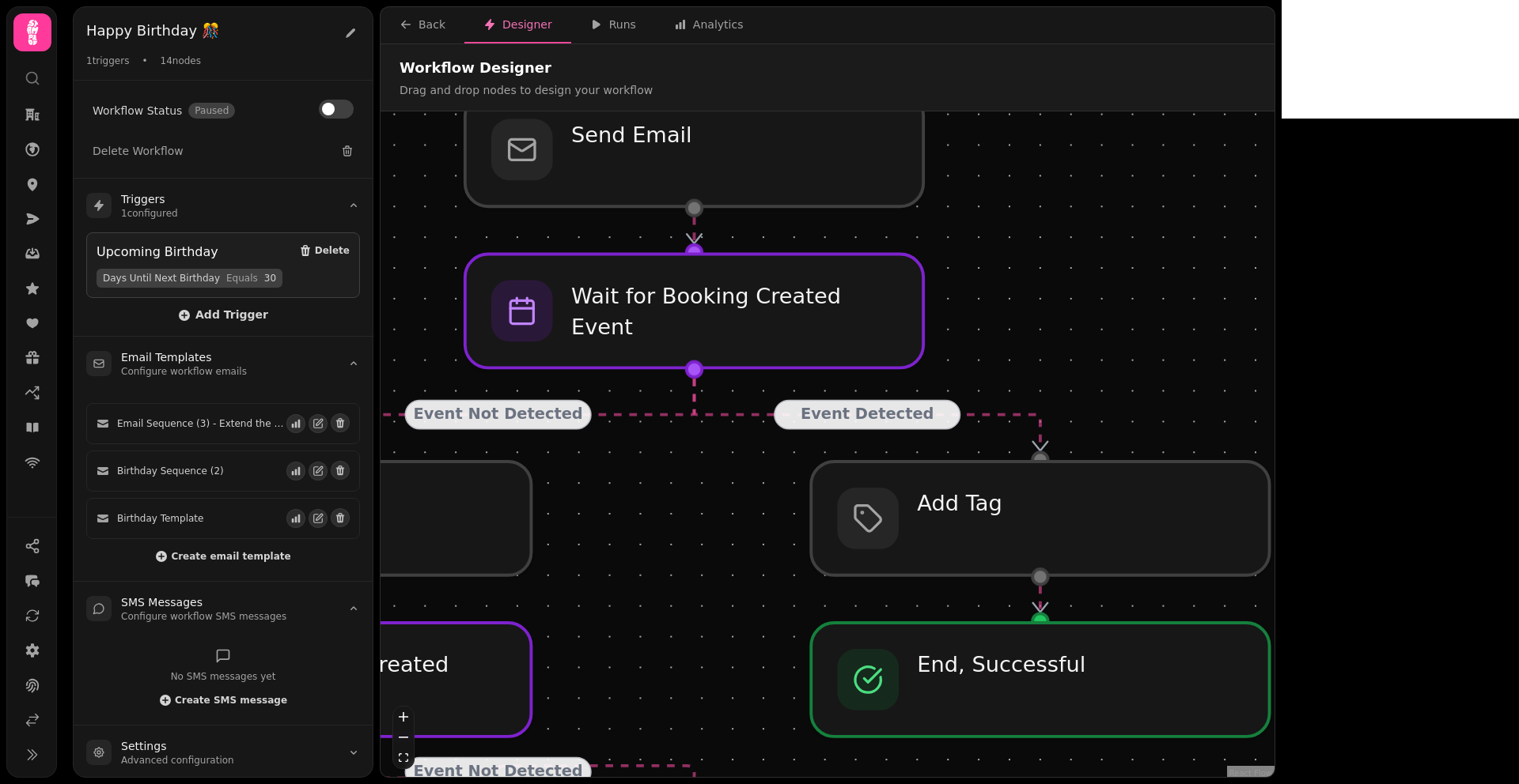
drag, startPoint x: 1260, startPoint y: 331, endPoint x: 1028, endPoint y: 224, distance: 255.5
click at [1028, 224] on div "Event Detected Event Not Detected Event Detected Event Not Detected Event Not D…" at bounding box center [827, 446] width 894 height 669
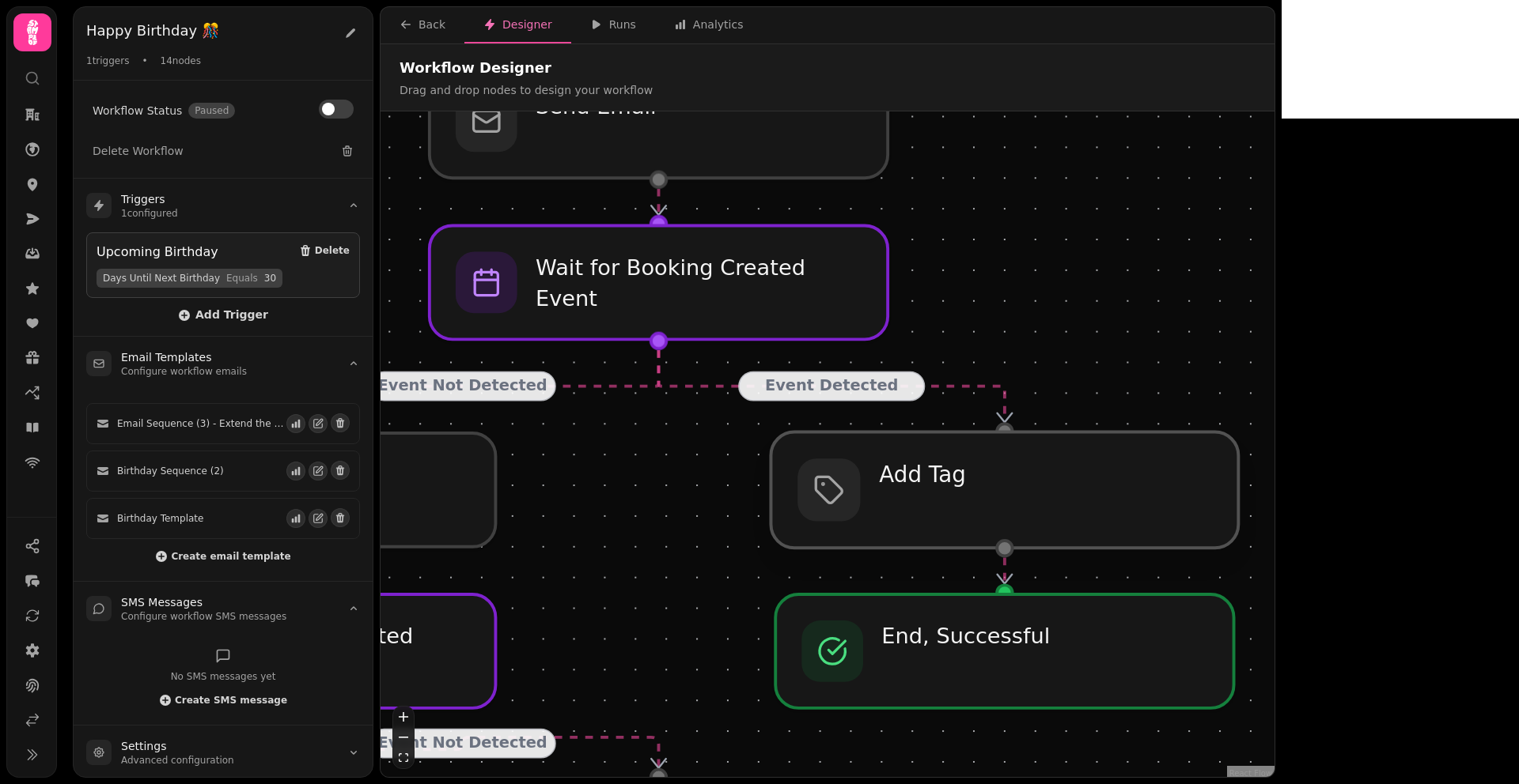
click at [996, 482] on div at bounding box center [1004, 491] width 467 height 117
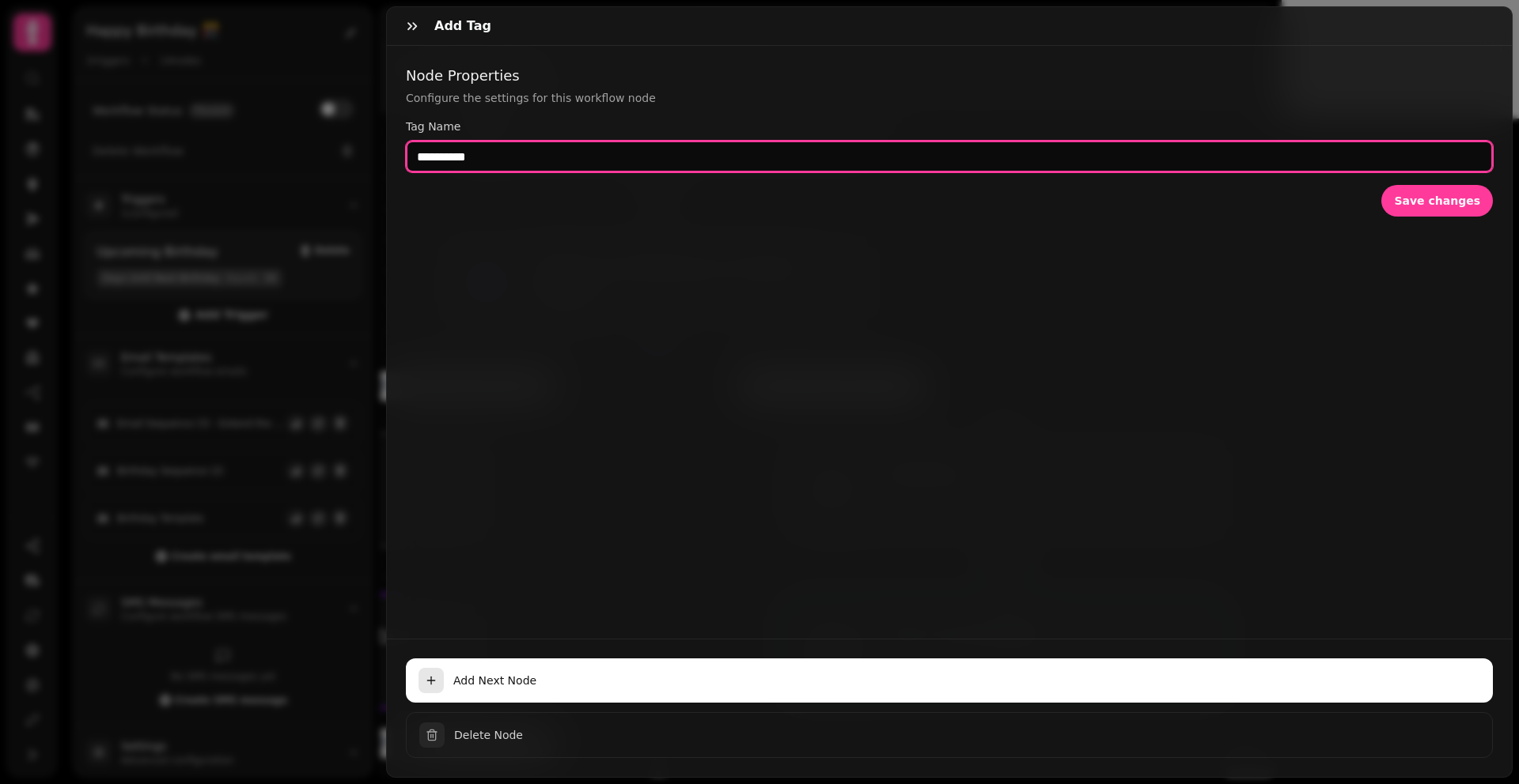
drag, startPoint x: 416, startPoint y: 159, endPoint x: 540, endPoint y: 159, distance: 124.0
click at [540, 159] on input "**********" at bounding box center [949, 157] width 1087 height 32
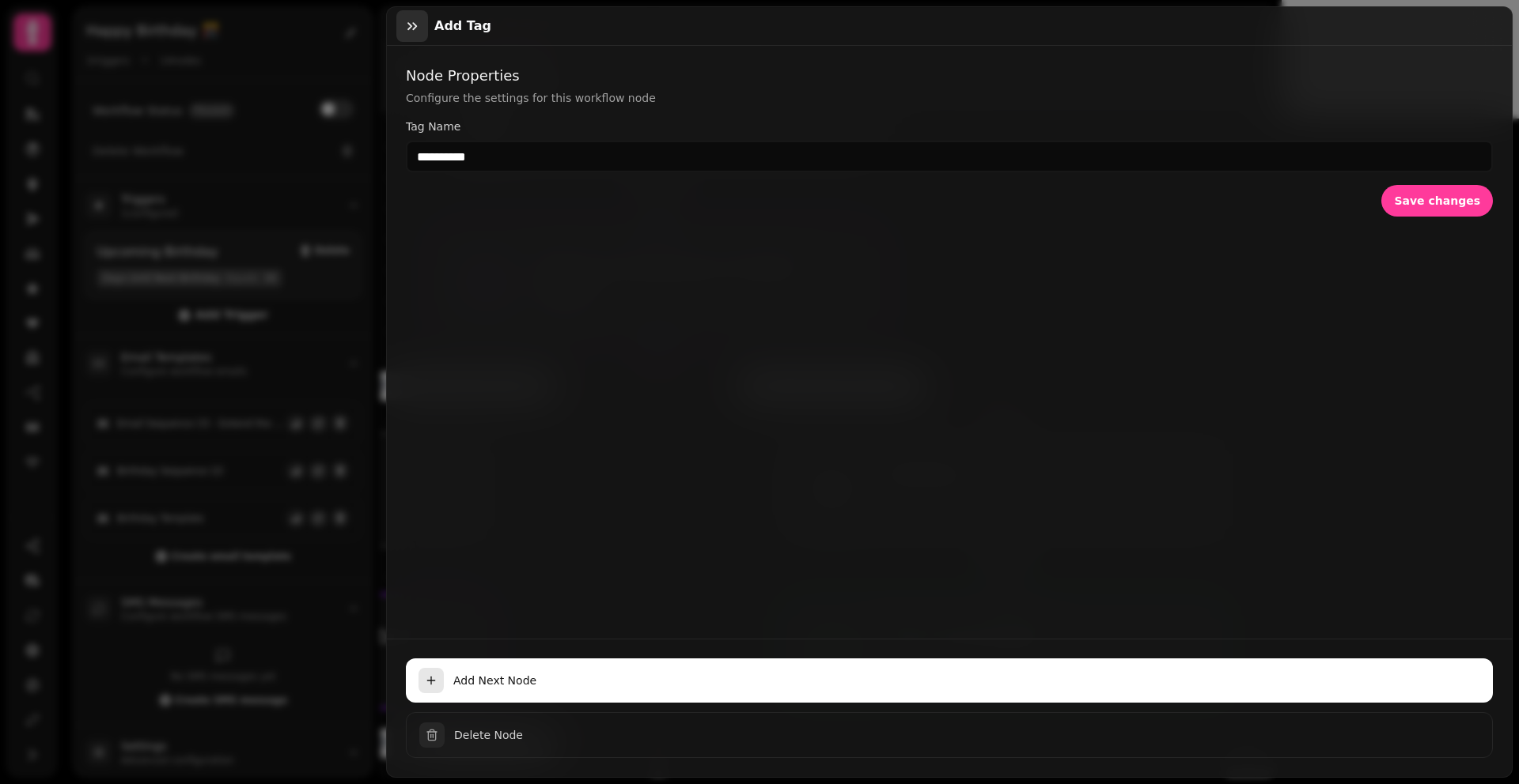
click at [408, 25] on icon "button" at bounding box center [412, 26] width 16 height 16
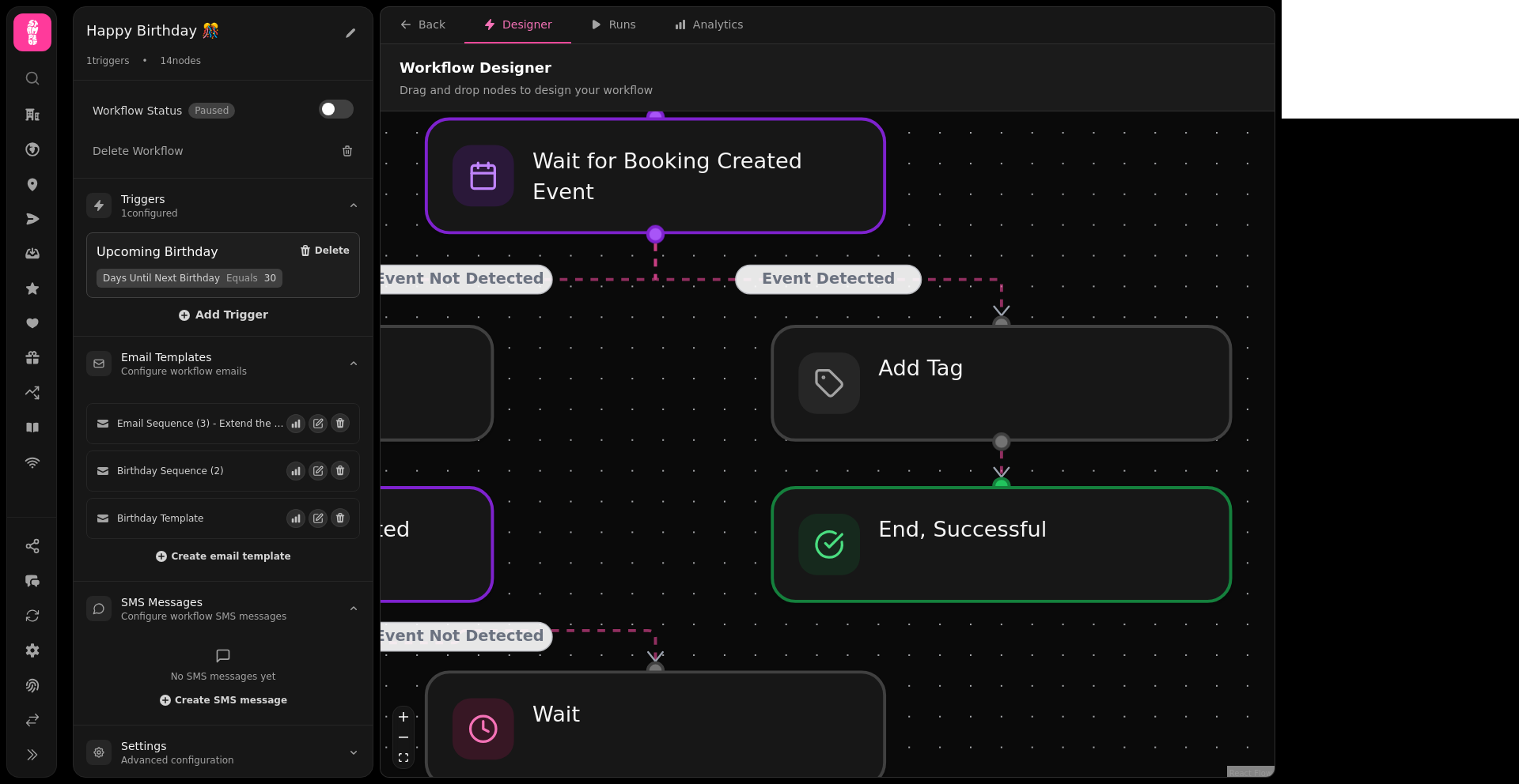
drag, startPoint x: 1071, startPoint y: 403, endPoint x: 1068, endPoint y: 280, distance: 123.0
click at [1068, 280] on div "Event Detected Event Not Detected Event Detected Event Not Detected Event Not D…" at bounding box center [827, 446] width 894 height 669
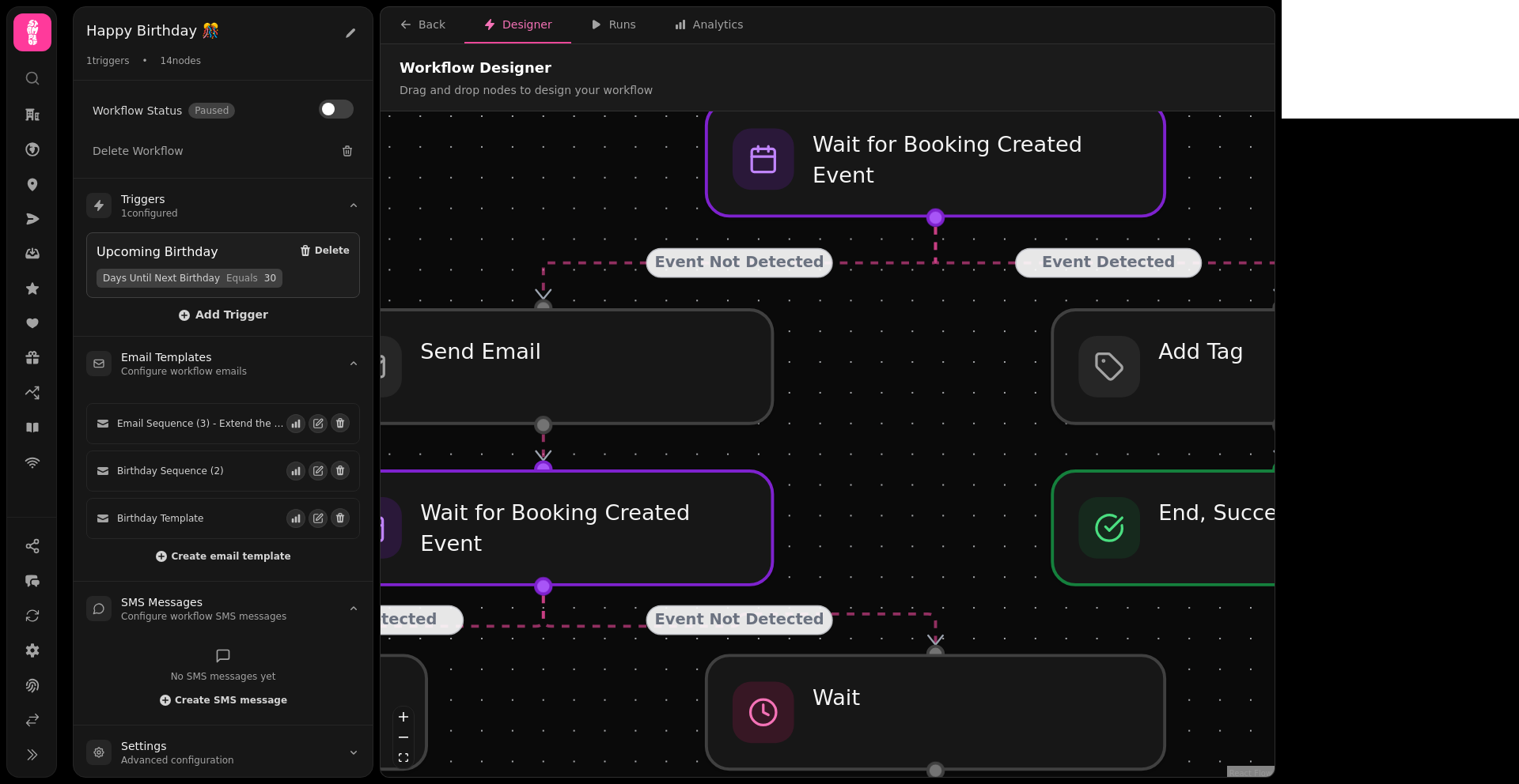
drag, startPoint x: 1014, startPoint y: 211, endPoint x: 1360, endPoint y: 221, distance: 346.1
click at [1274, 221] on div "Event Detected Event Not Detected Event Detected Event Not Detected Event Not D…" at bounding box center [827, 446] width 894 height 669
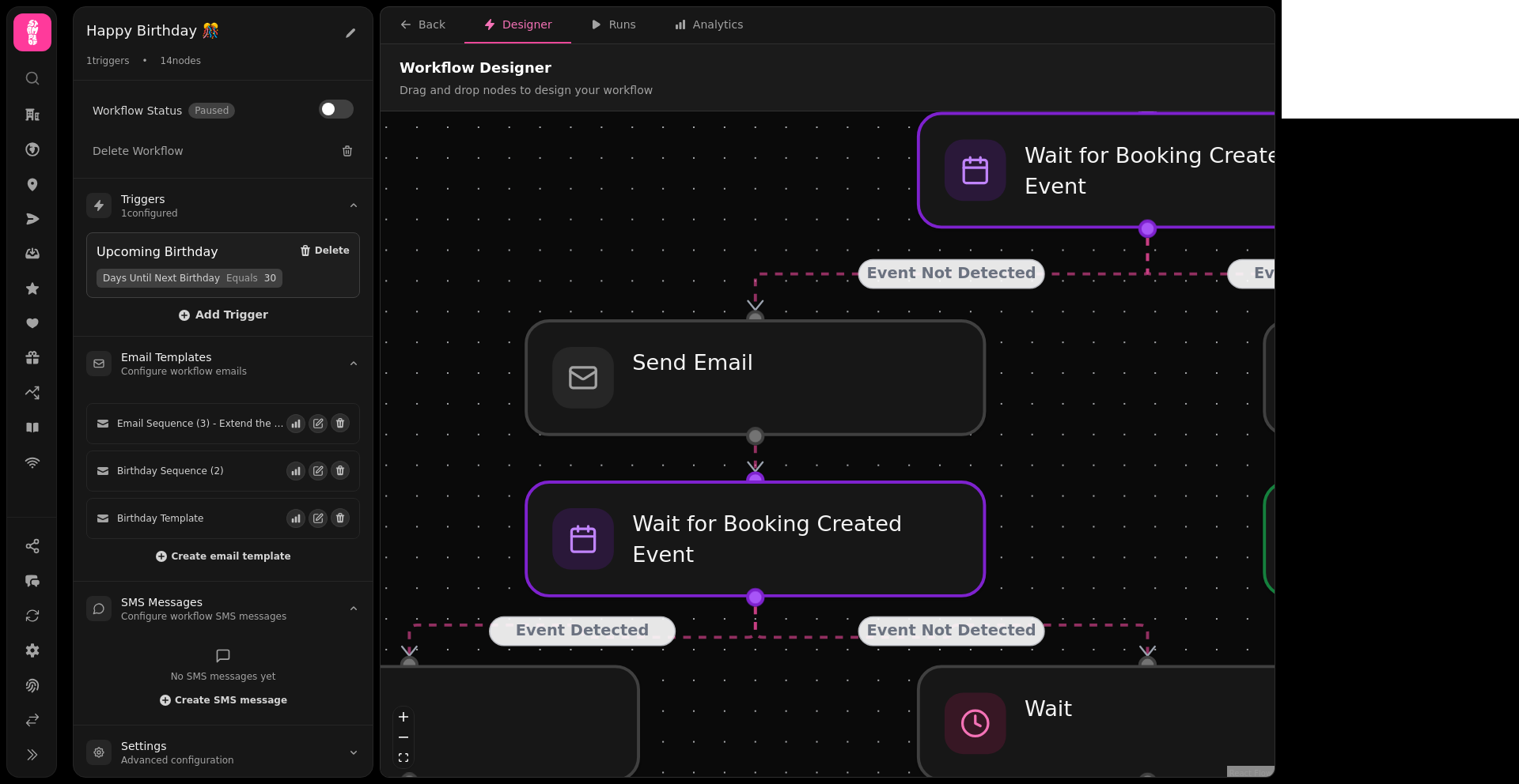
drag, startPoint x: 949, startPoint y: 402, endPoint x: 1097, endPoint y: 403, distance: 148.0
click at [1097, 403] on div "Event Detected Event Not Detected Event Detected Event Not Detected Event Not D…" at bounding box center [827, 446] width 894 height 669
click at [721, 391] on div at bounding box center [757, 379] width 467 height 117
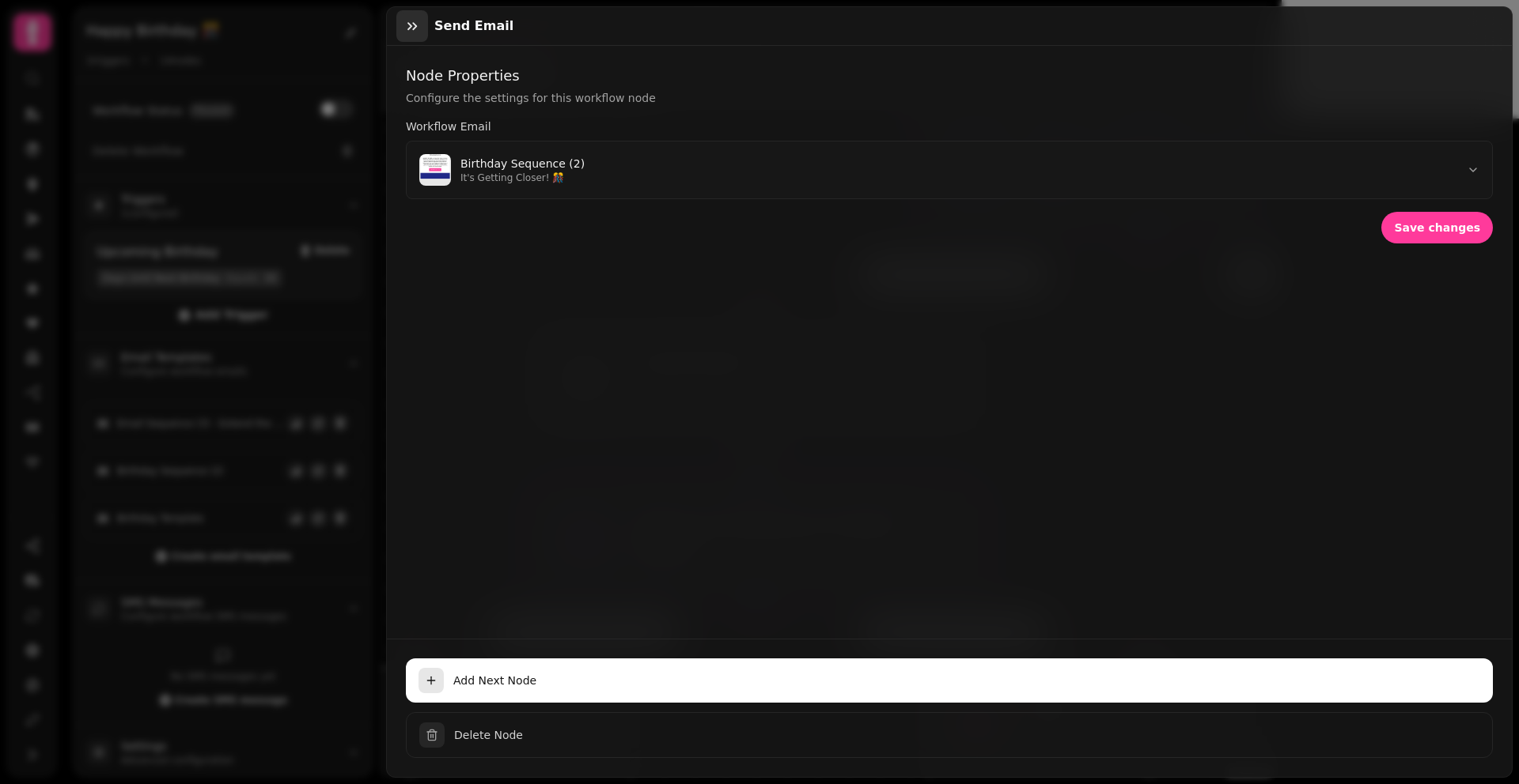
click at [411, 32] on icon "button" at bounding box center [412, 26] width 16 height 16
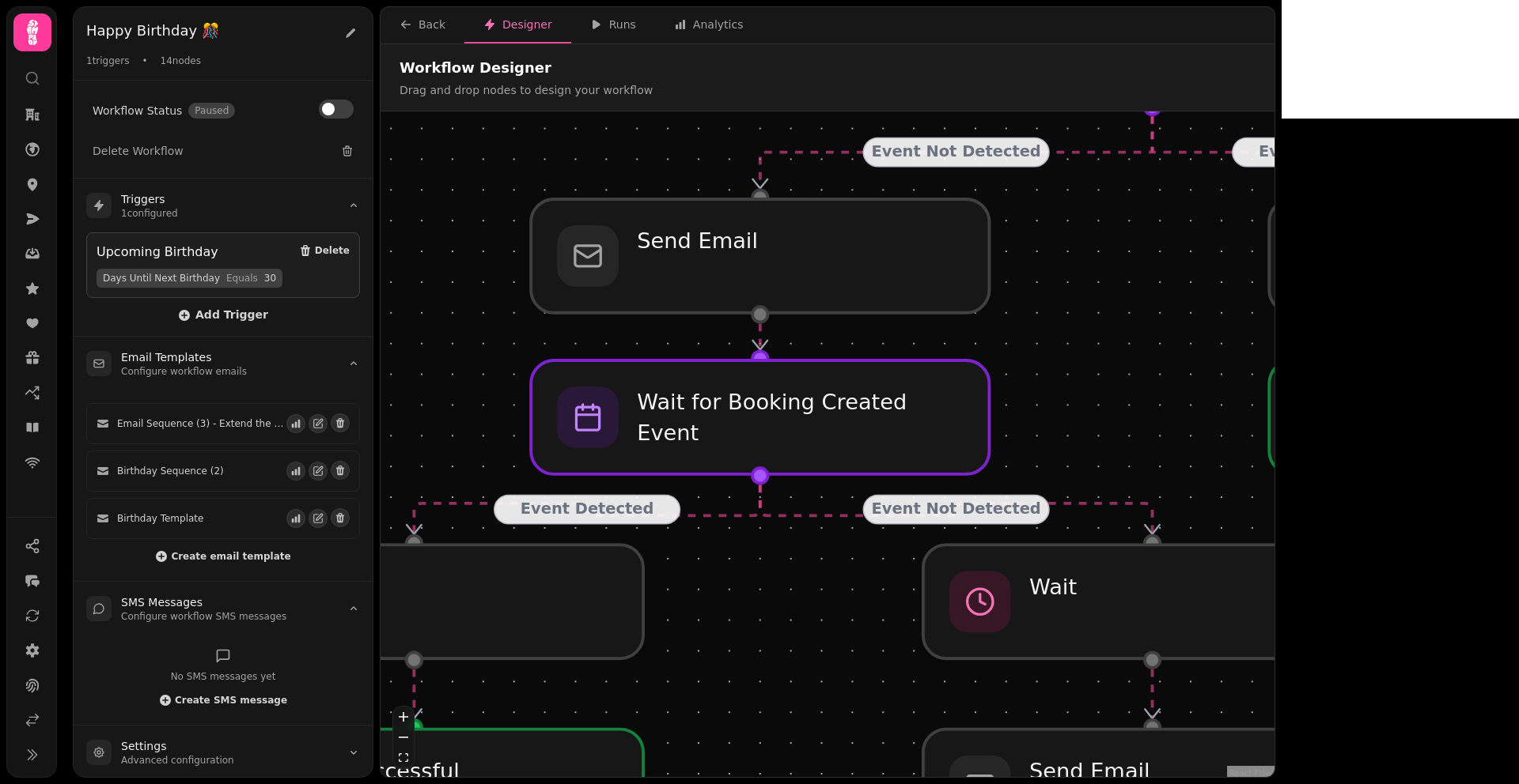
drag, startPoint x: 635, startPoint y: 249, endPoint x: 640, endPoint y: 117, distance: 132.1
click at [639, 123] on div "Event Detected Event Not Detected Event Detected Event Not Detected Event Not D…" at bounding box center [827, 446] width 894 height 669
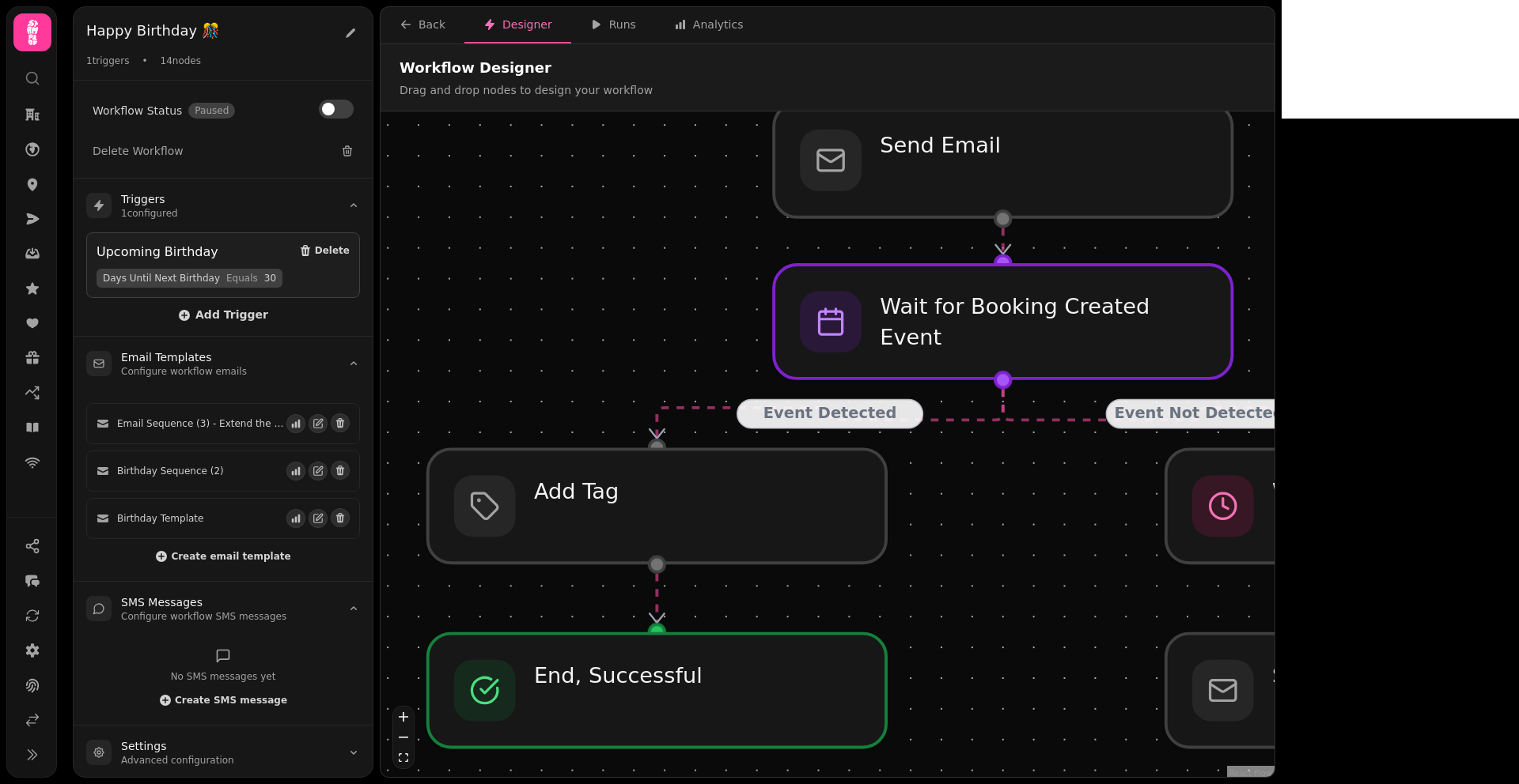
drag, startPoint x: 733, startPoint y: 557, endPoint x: 974, endPoint y: 466, distance: 257.6
click at [974, 466] on div "Event Detected Event Not Detected Event Detected Event Not Detected Event Not D…" at bounding box center [827, 446] width 894 height 669
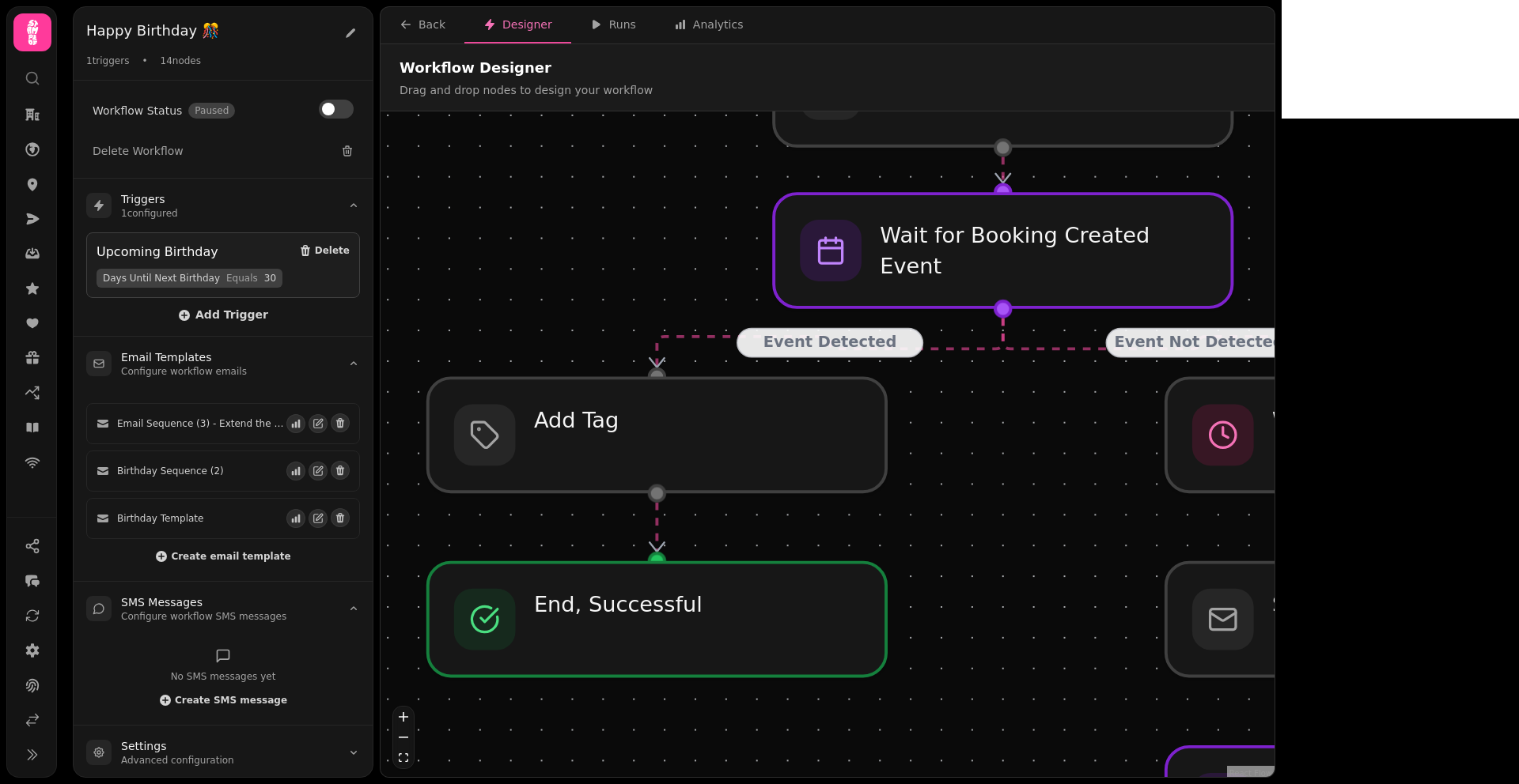
drag, startPoint x: 571, startPoint y: 302, endPoint x: 570, endPoint y: 228, distance: 74.0
click at [570, 228] on div "Event Detected Event Not Detected Event Detected Event Not Detected Event Not D…" at bounding box center [827, 446] width 894 height 669
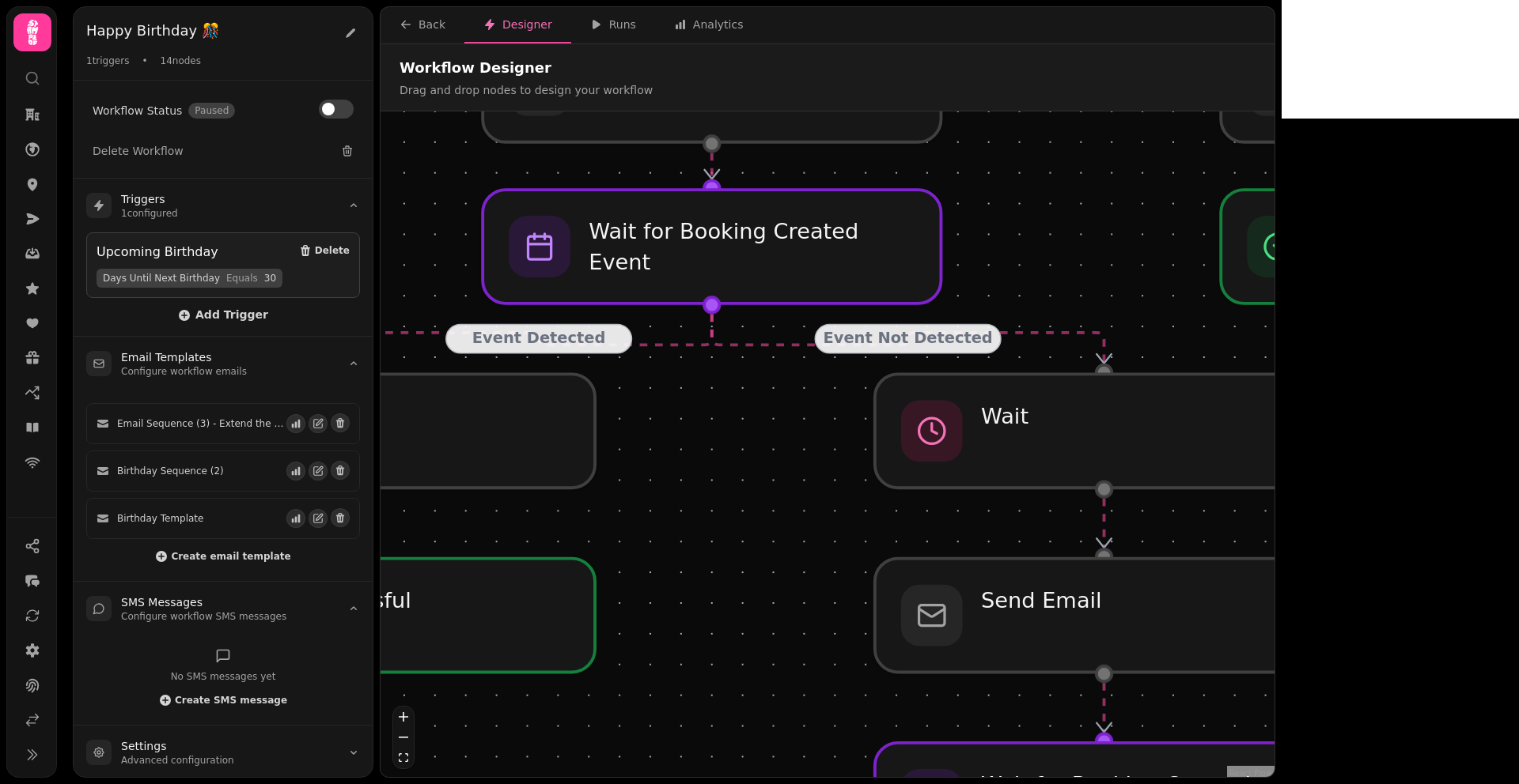
drag, startPoint x: 945, startPoint y: 522, endPoint x: 640, endPoint y: 517, distance: 305.0
click at [640, 517] on div "Event Detected Event Not Detected Event Detected Event Not Detected Event Not D…" at bounding box center [827, 446] width 894 height 669
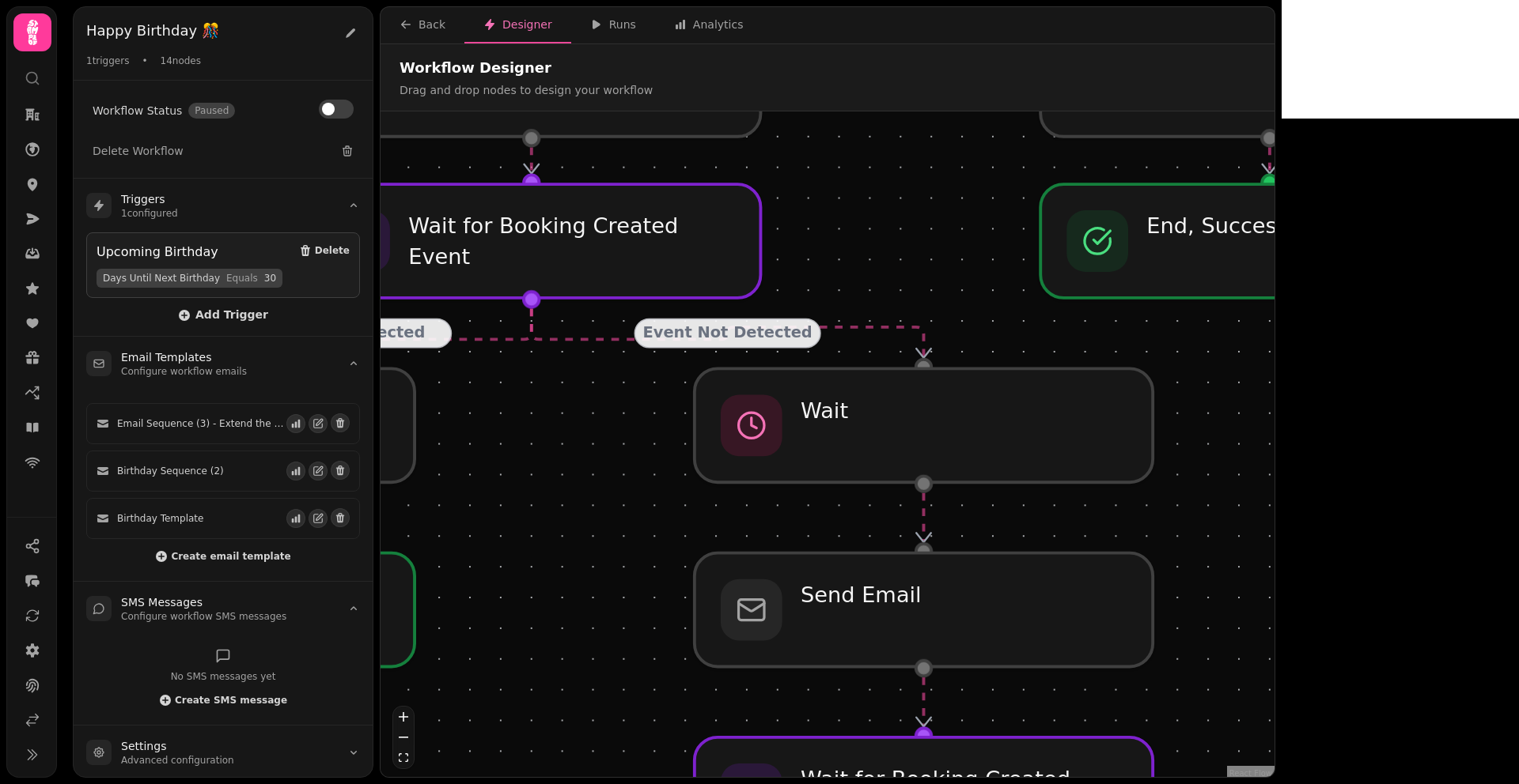
drag, startPoint x: 1447, startPoint y: 475, endPoint x: 1253, endPoint y: 466, distance: 194.2
click at [1257, 468] on div "Event Detected Event Not Detected Event Detected Event Not Detected Event Not D…" at bounding box center [827, 446] width 894 height 669
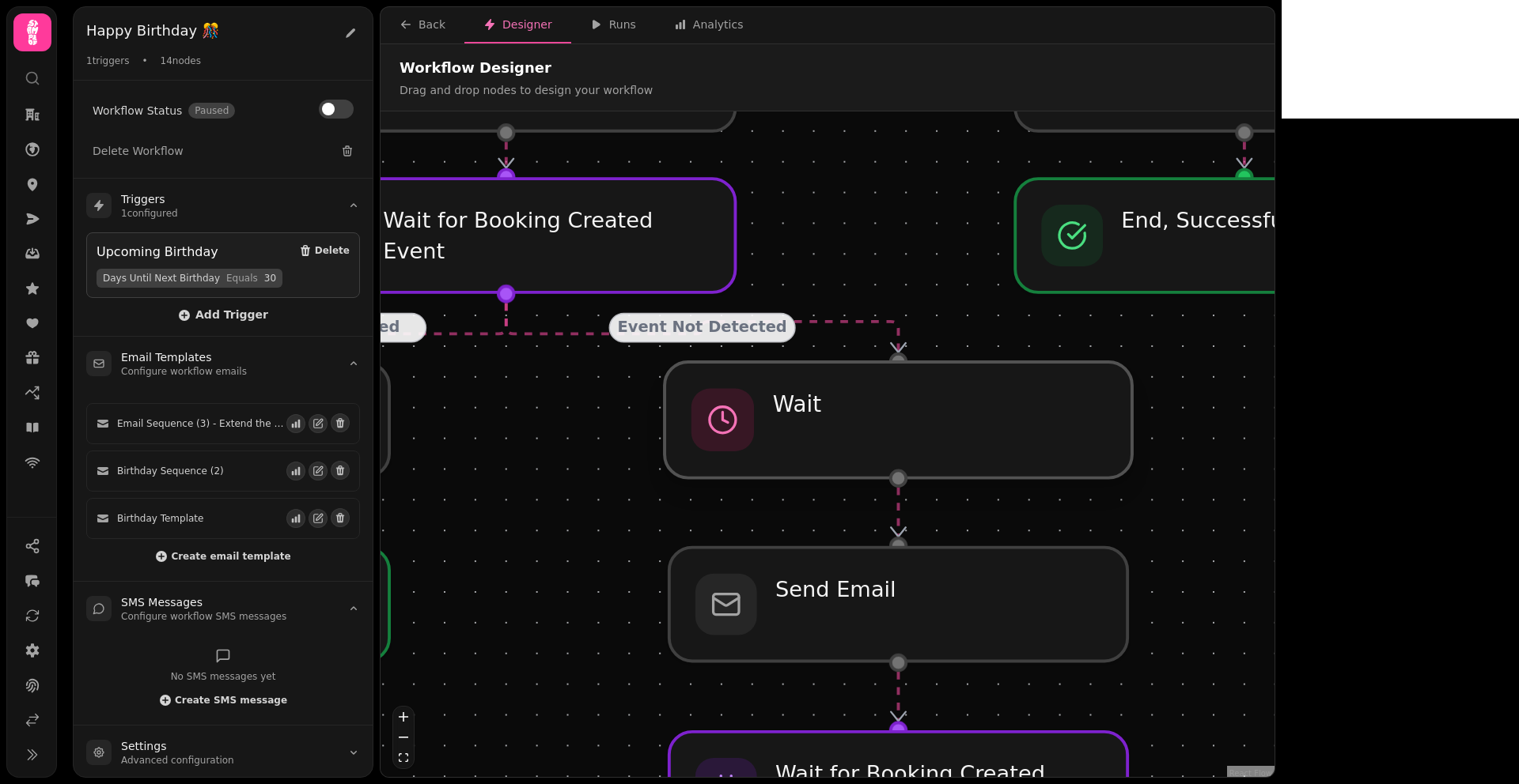
click at [991, 405] on div at bounding box center [898, 420] width 467 height 117
select select "*******"
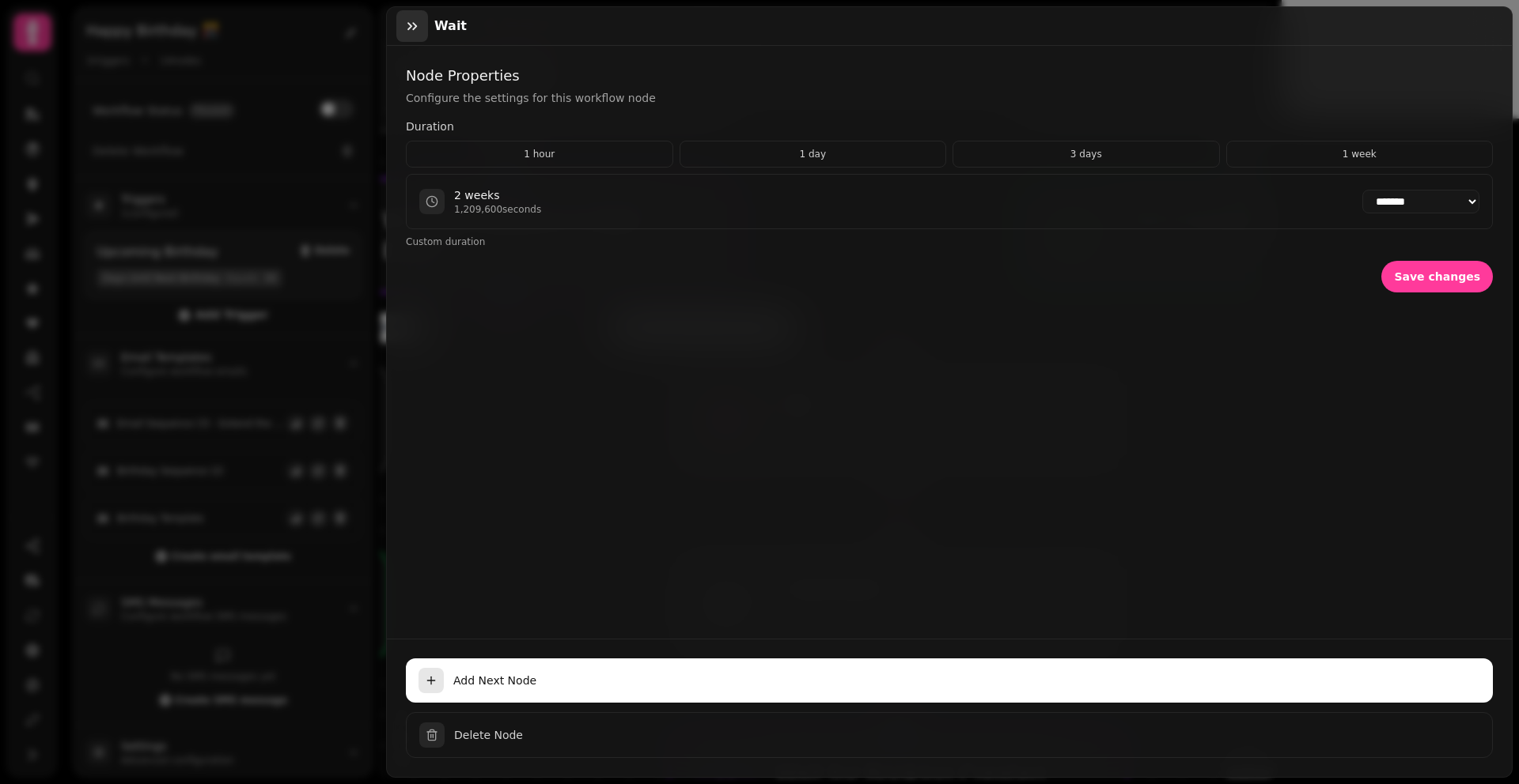
click at [417, 28] on icon "button" at bounding box center [412, 26] width 16 height 16
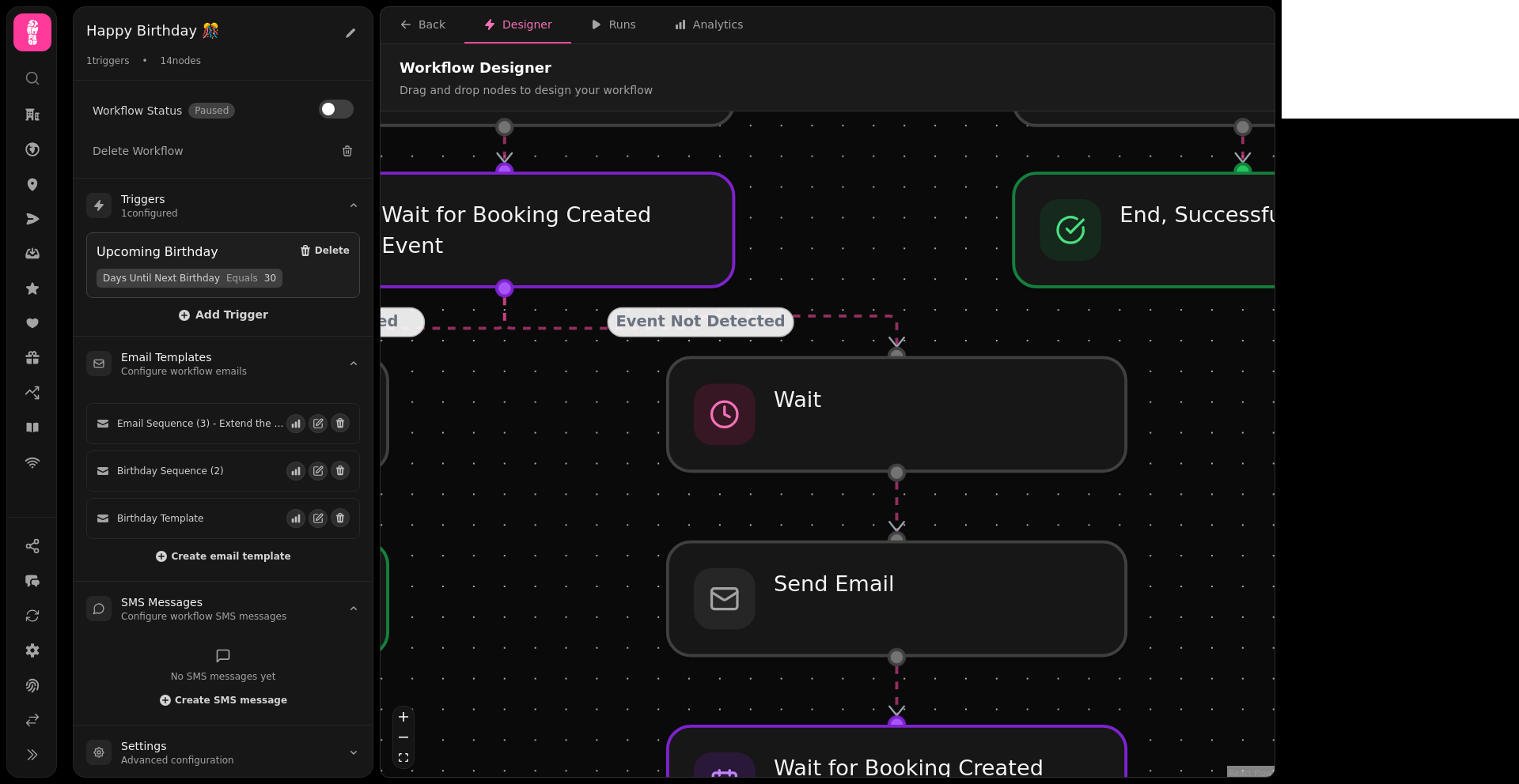
drag, startPoint x: 1230, startPoint y: 519, endPoint x: 1226, endPoint y: 509, distance: 10.8
click at [1226, 509] on div "Event Detected Event Not Detected Event Detected Event Not Detected Event Not D…" at bounding box center [827, 446] width 894 height 669
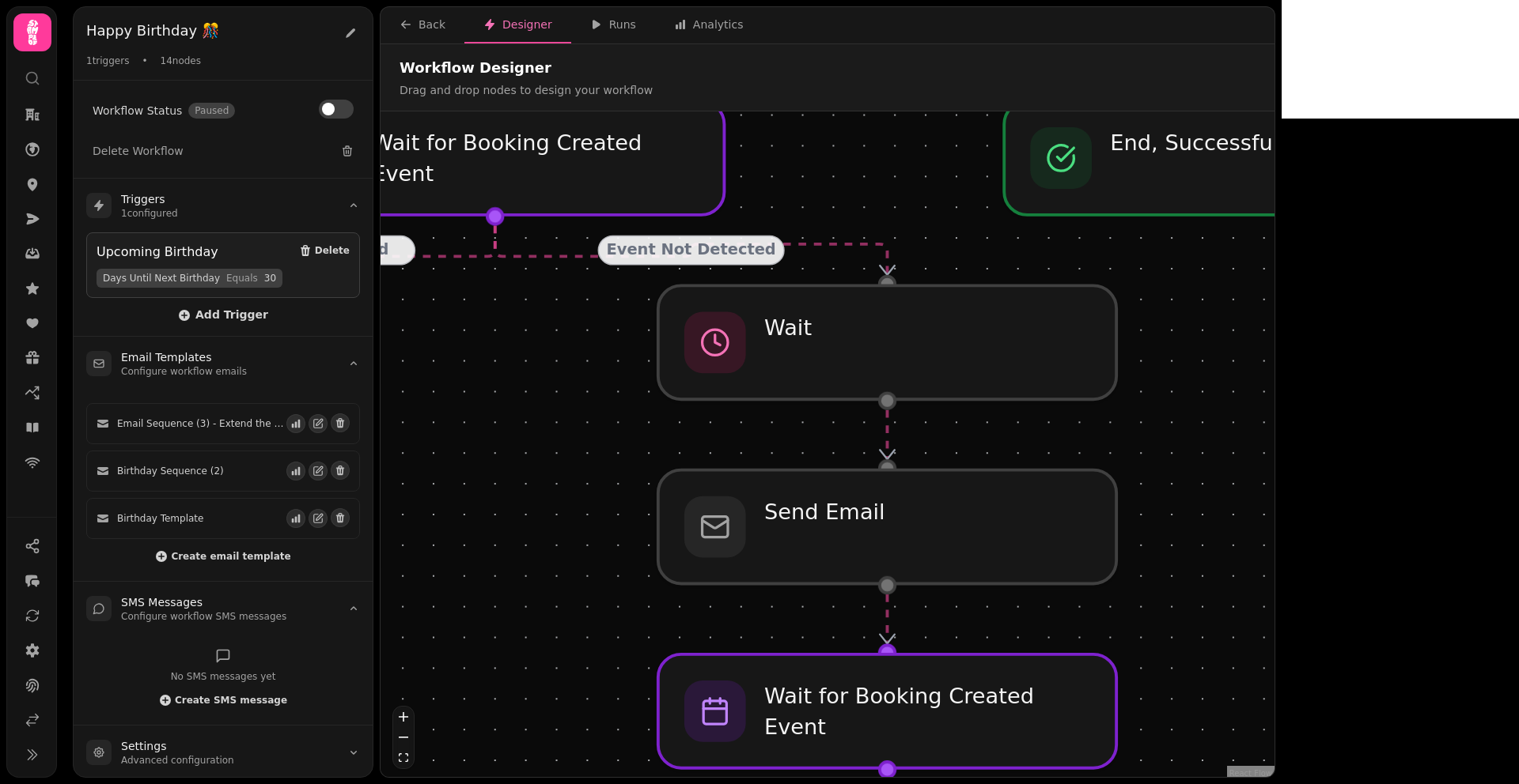
drag, startPoint x: 1215, startPoint y: 513, endPoint x: 1203, endPoint y: 422, distance: 91.8
click at [1203, 424] on div "Event Detected Event Not Detected Event Detected Event Not Detected Event Not D…" at bounding box center [827, 446] width 894 height 669
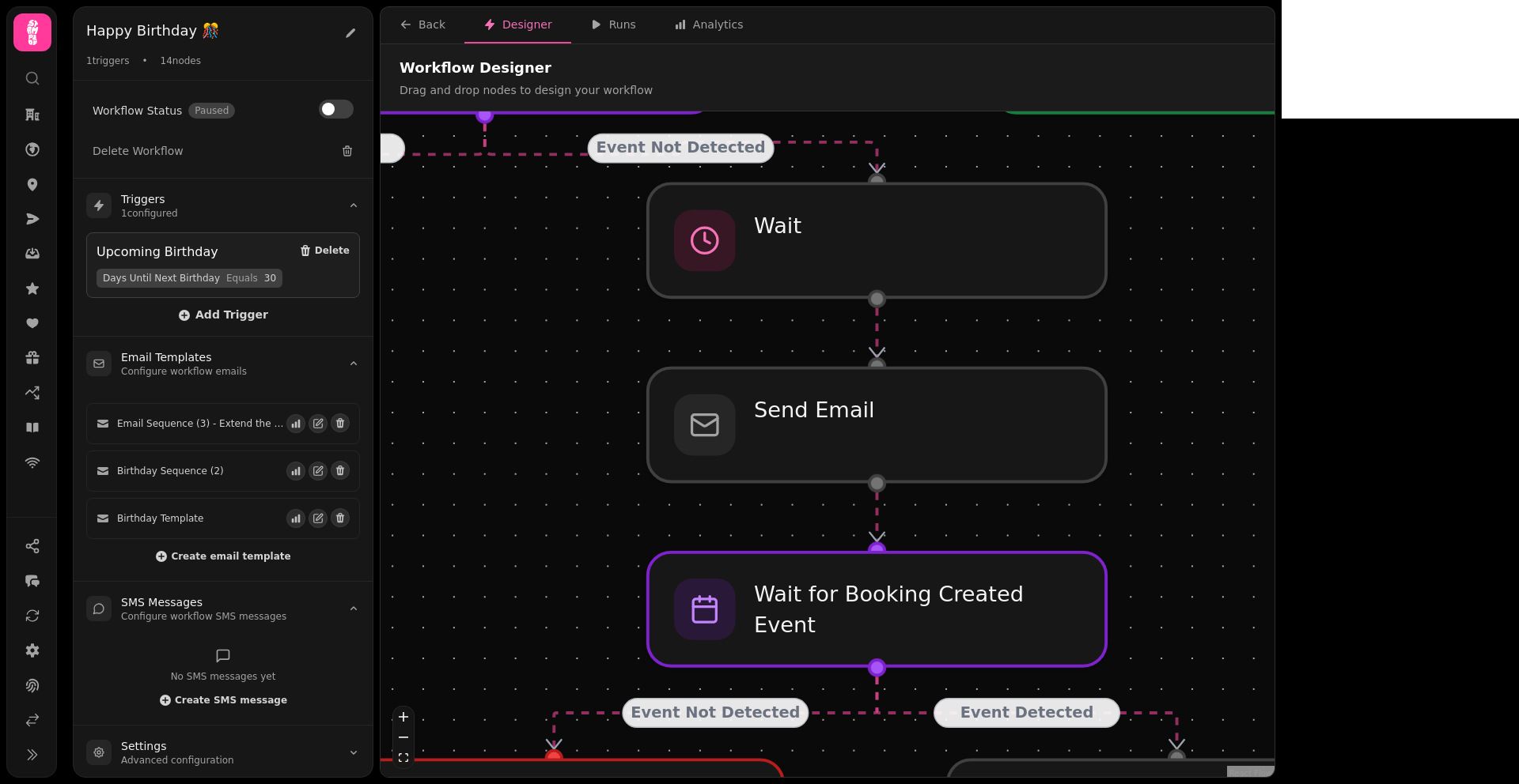
drag, startPoint x: 1199, startPoint y: 565, endPoint x: 1192, endPoint y: 483, distance: 82.3
click at [1192, 483] on div "Event Detected Event Not Detected Event Detected Event Not Detected Event Not D…" at bounding box center [827, 446] width 894 height 669
click at [872, 402] on div at bounding box center [876, 425] width 467 height 117
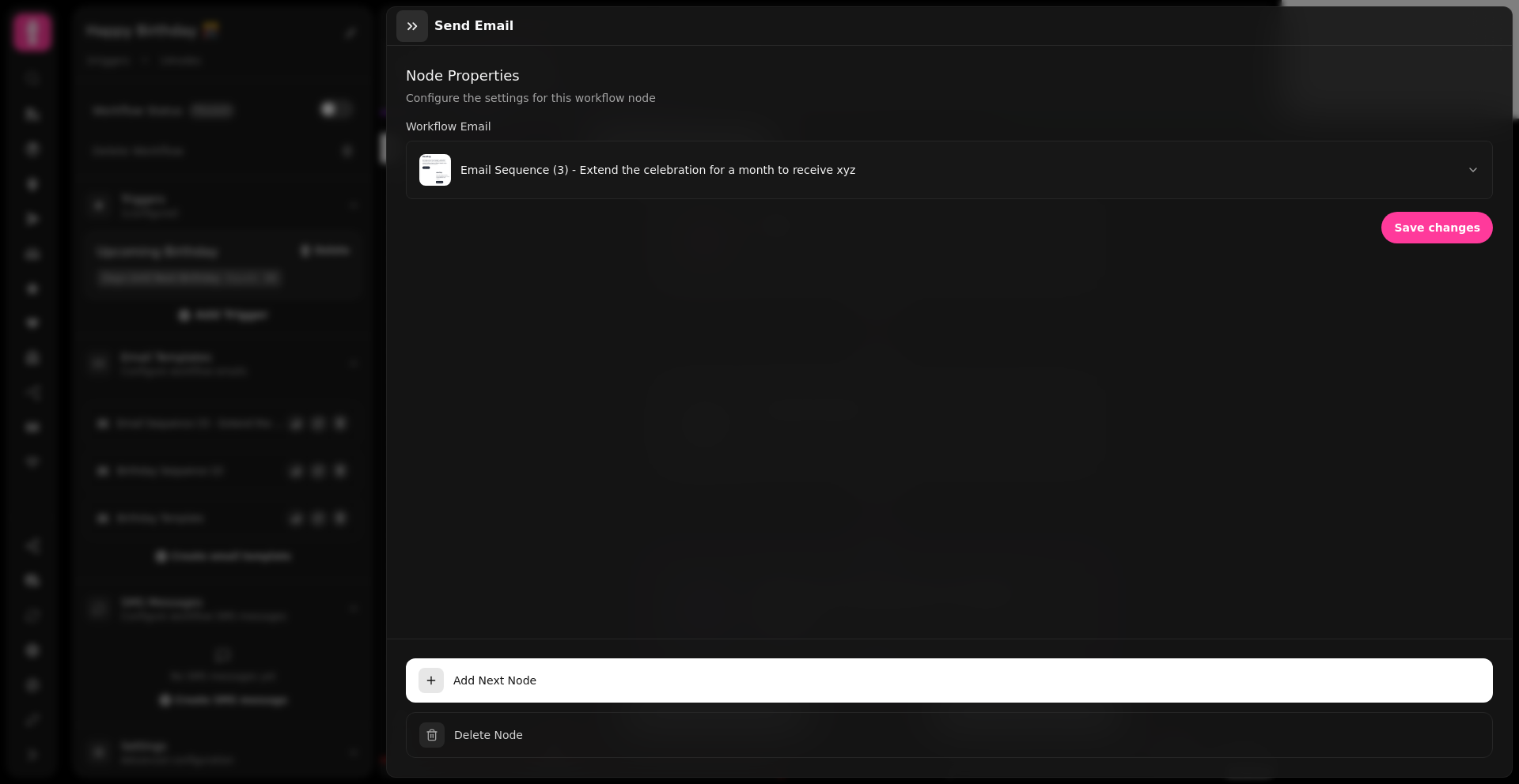
click at [407, 21] on icon "button" at bounding box center [412, 26] width 16 height 16
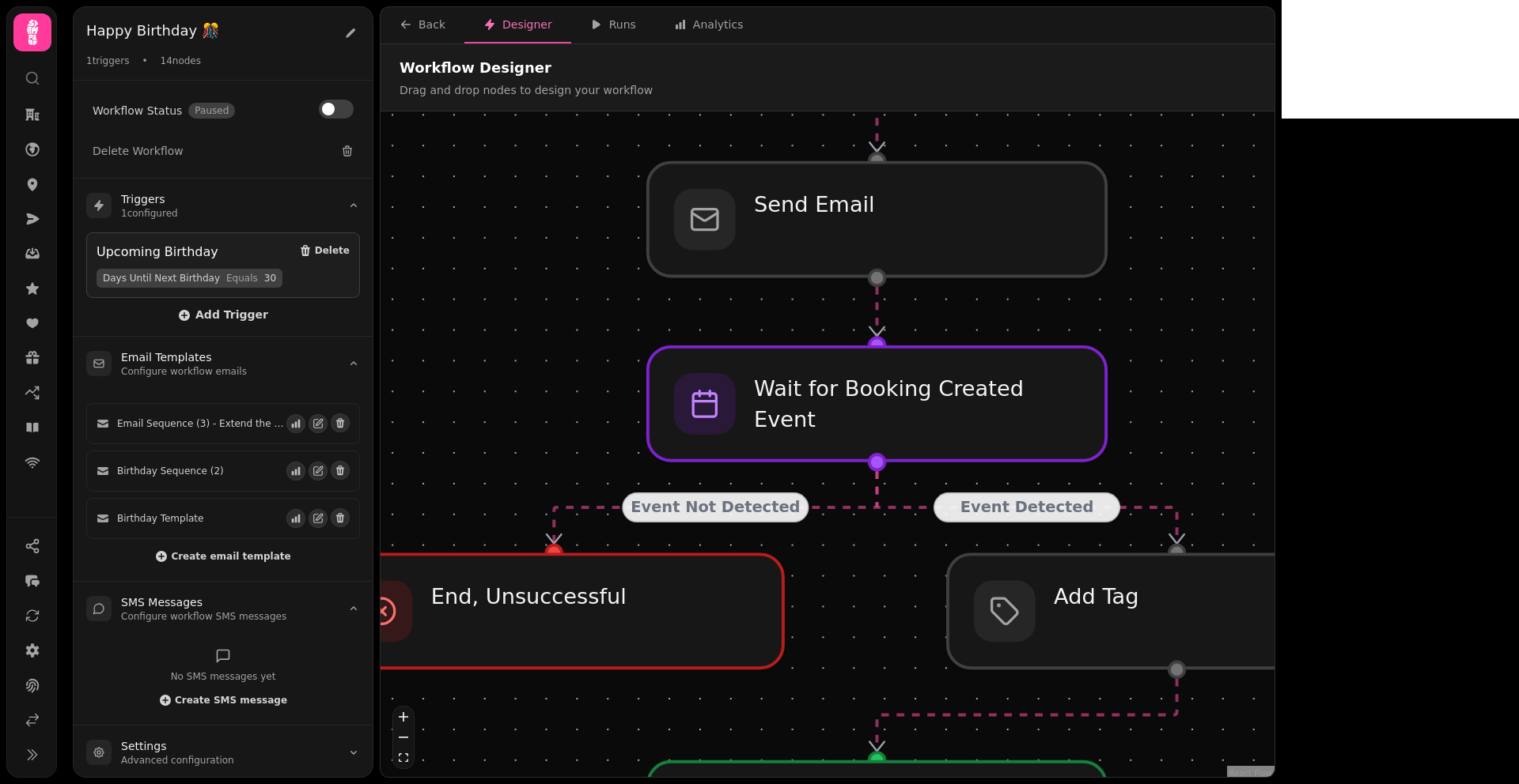
drag, startPoint x: 1158, startPoint y: 502, endPoint x: 1158, endPoint y: 299, distance: 203.0
click at [1158, 299] on div "Event Detected Event Not Detected Event Detected Event Not Detected Event Not D…" at bounding box center [827, 446] width 894 height 669
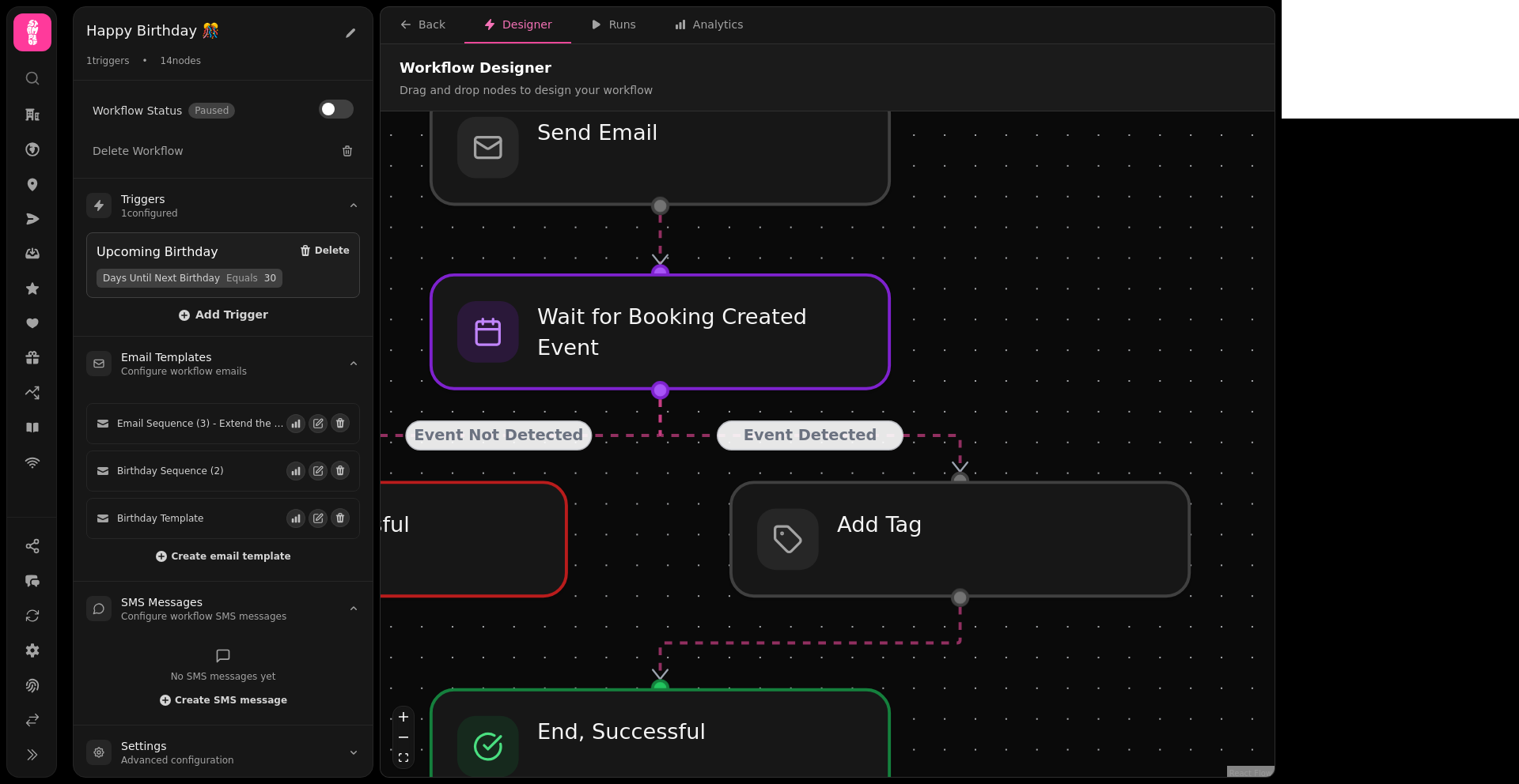
drag, startPoint x: 1329, startPoint y: 415, endPoint x: 1110, endPoint y: 337, distance: 232.5
click at [1110, 338] on div "Event Detected Event Not Detected Event Detected Event Not Detected Event Not D…" at bounding box center [827, 446] width 894 height 669
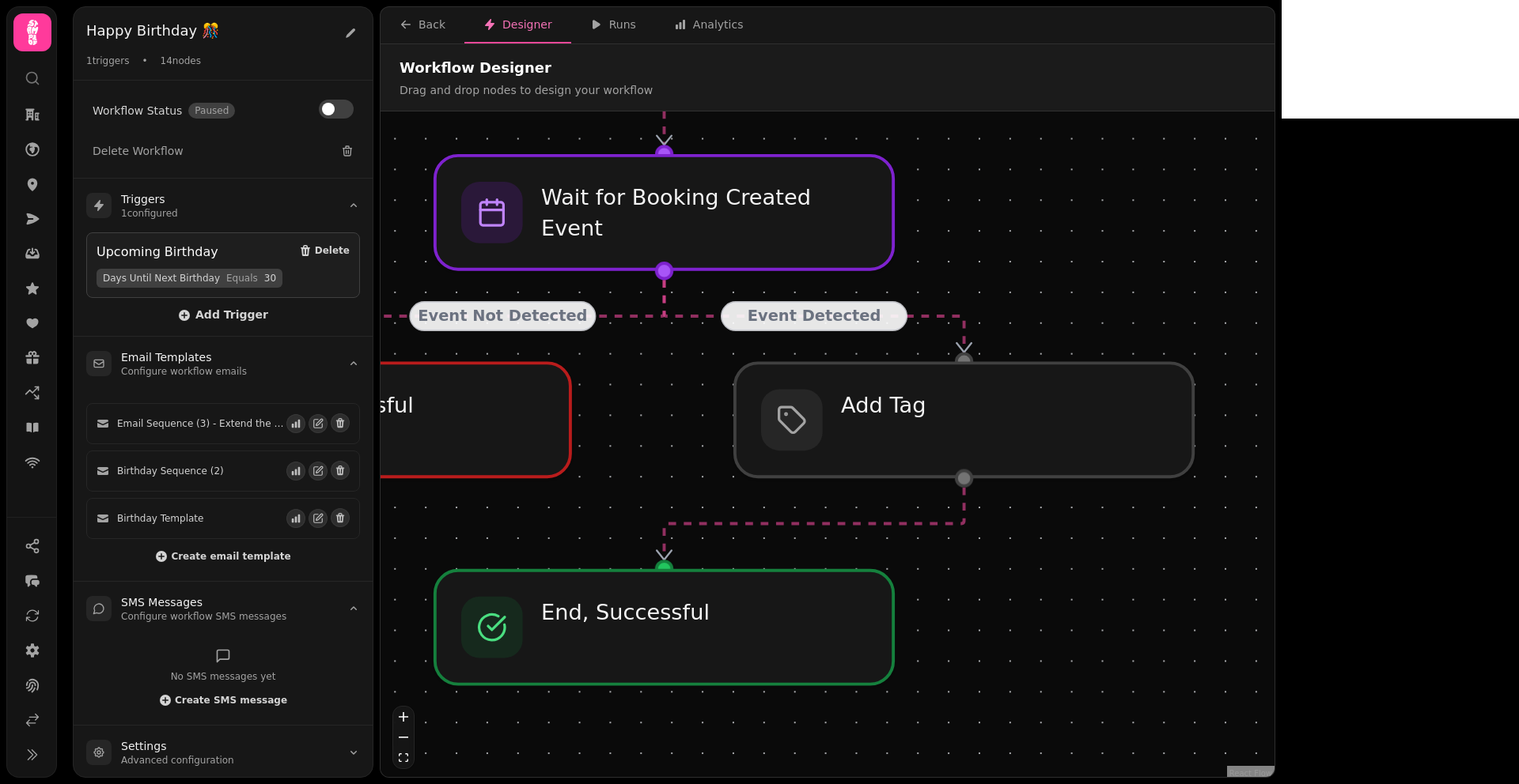
drag, startPoint x: 1228, startPoint y: 632, endPoint x: 1245, endPoint y: 501, distance: 132.1
click at [1237, 511] on div "Event Detected Event Not Detected Event Detected Event Not Detected Event Not D…" at bounding box center [827, 446] width 894 height 669
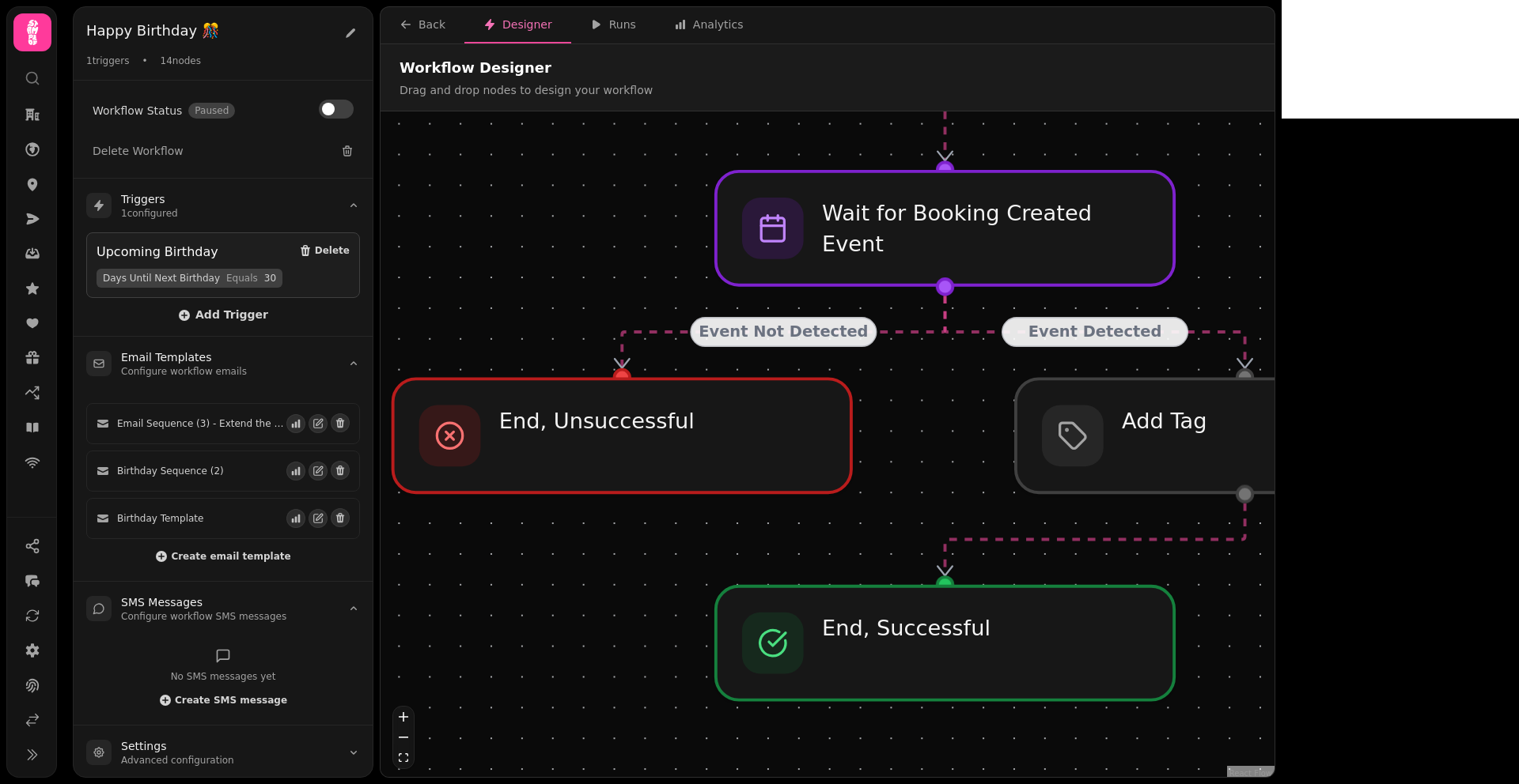
drag, startPoint x: 644, startPoint y: 466, endPoint x: 944, endPoint y: 487, distance: 300.7
click at [944, 487] on div "Event Detected Event Not Detected Event Detected Event Not Detected Event Not D…" at bounding box center [827, 446] width 894 height 669
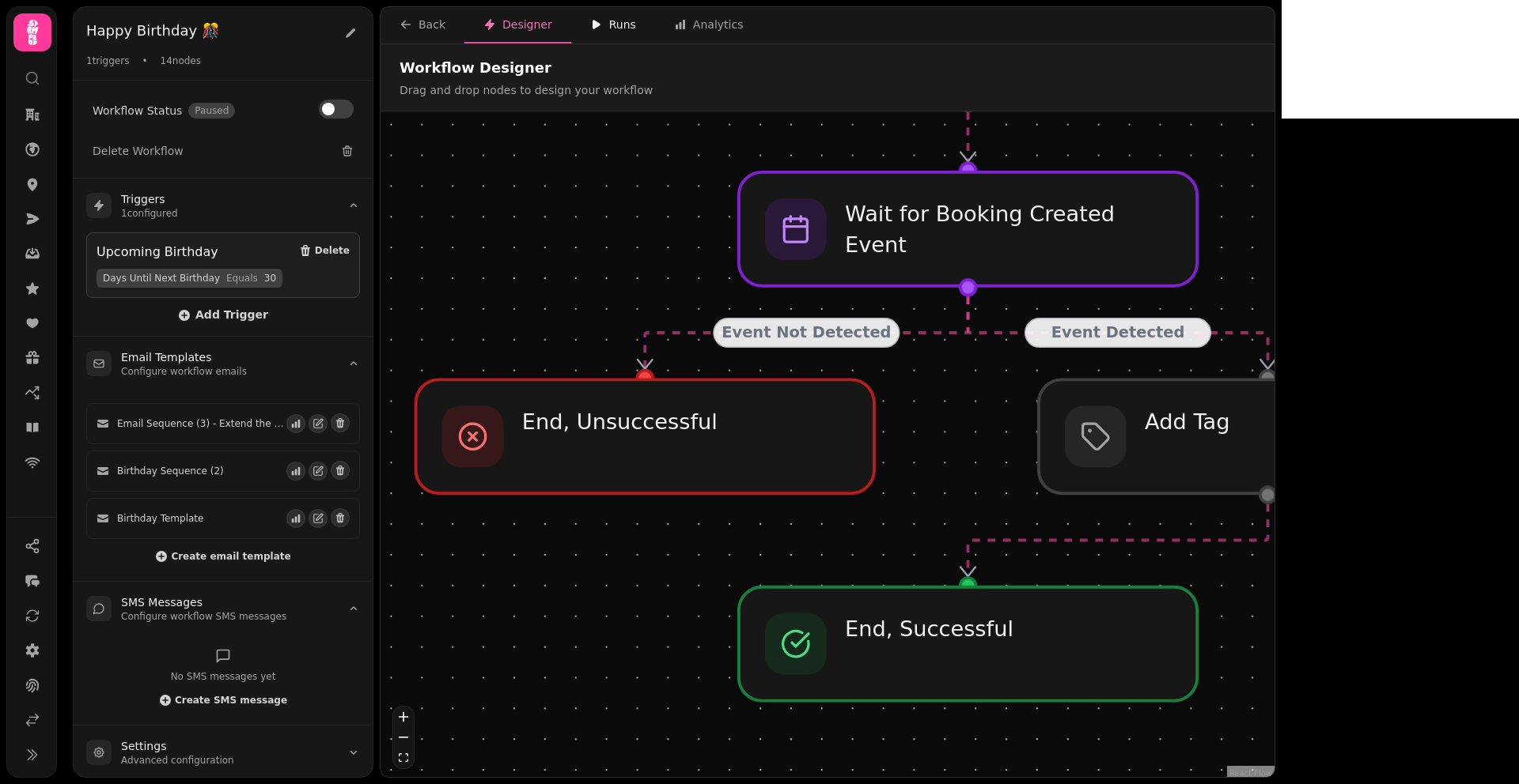
click at [614, 28] on div "Runs" at bounding box center [613, 25] width 46 height 16
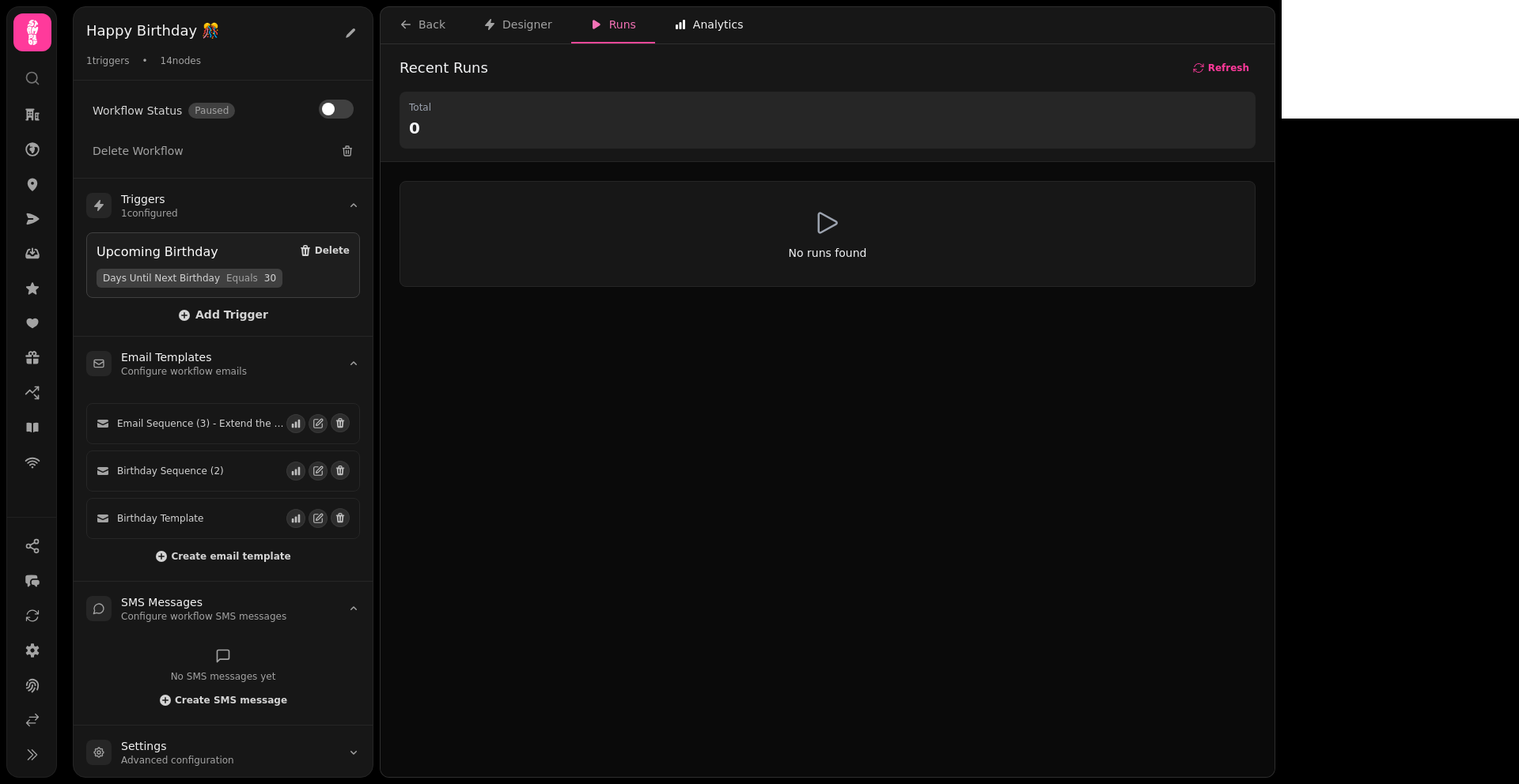
click at [694, 29] on div "Analytics" at bounding box center [709, 25] width 70 height 16
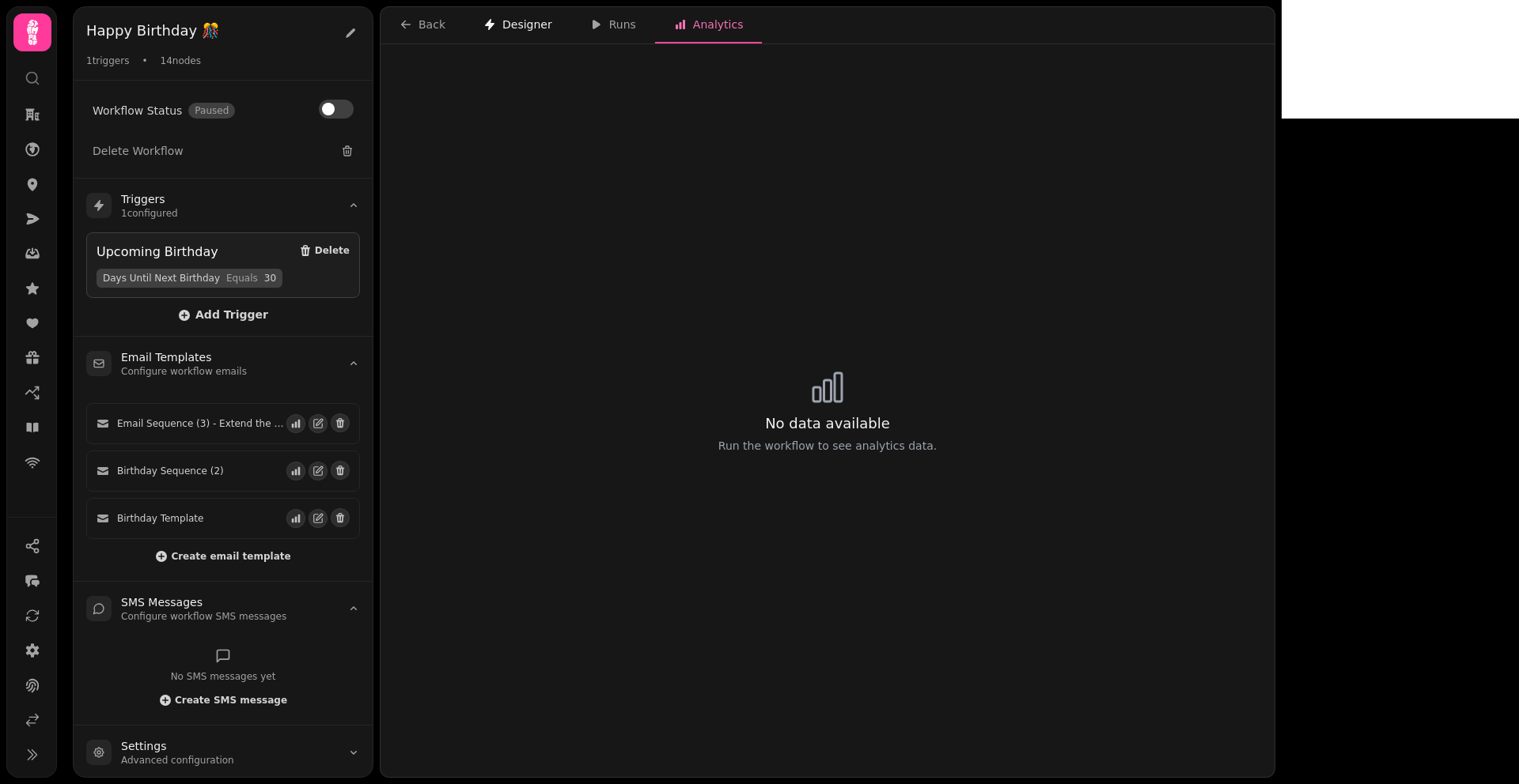
click at [510, 29] on div "Designer" at bounding box center [517, 25] width 69 height 16
